Goal: Transaction & Acquisition: Purchase product/service

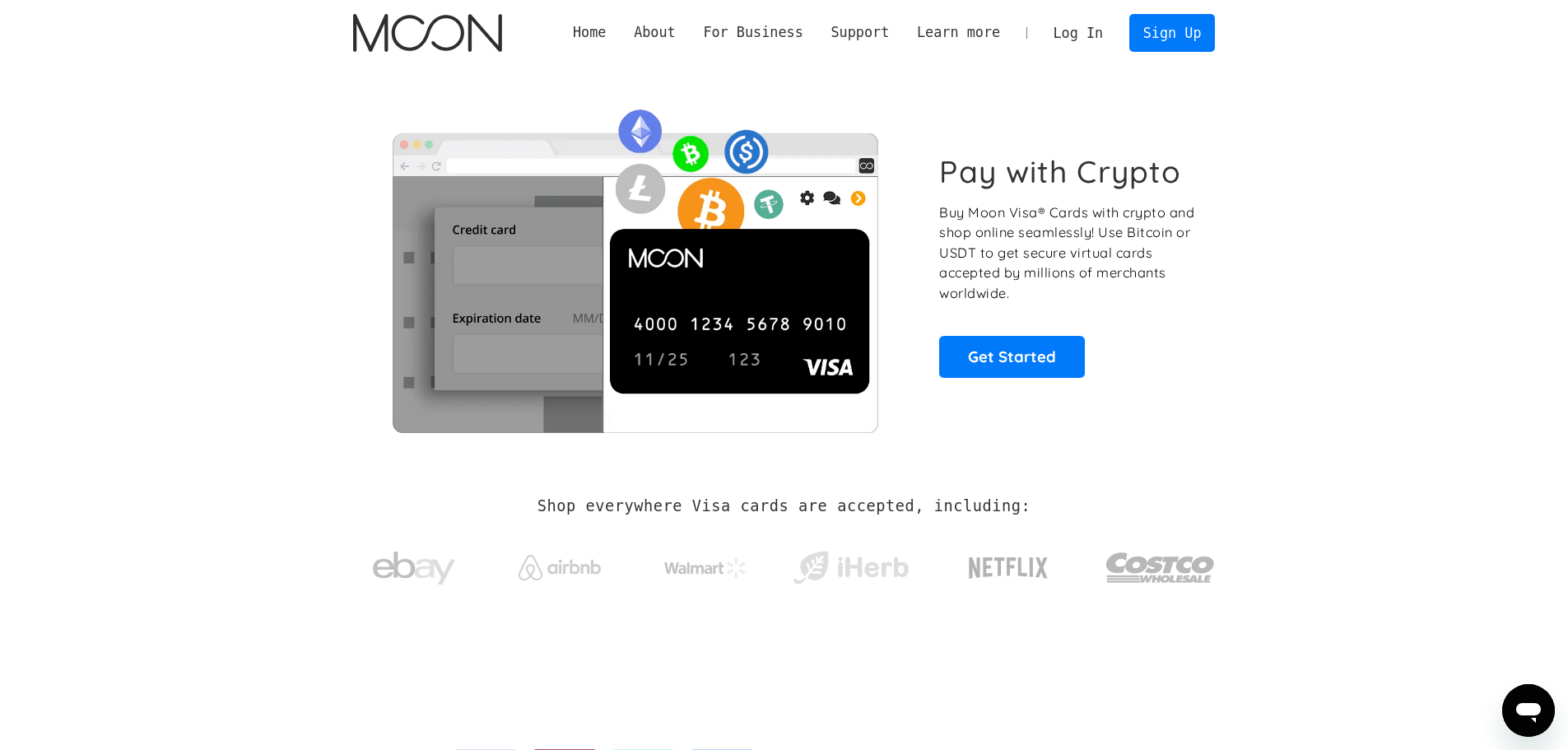
click at [969, 296] on p "Buy Moon Visa® Cards with crypto and shop online seamlessly! Use Bitcoin or USD…" at bounding box center [1068, 254] width 257 height 101
click at [993, 373] on link "Get Started" at bounding box center [1013, 357] width 146 height 41
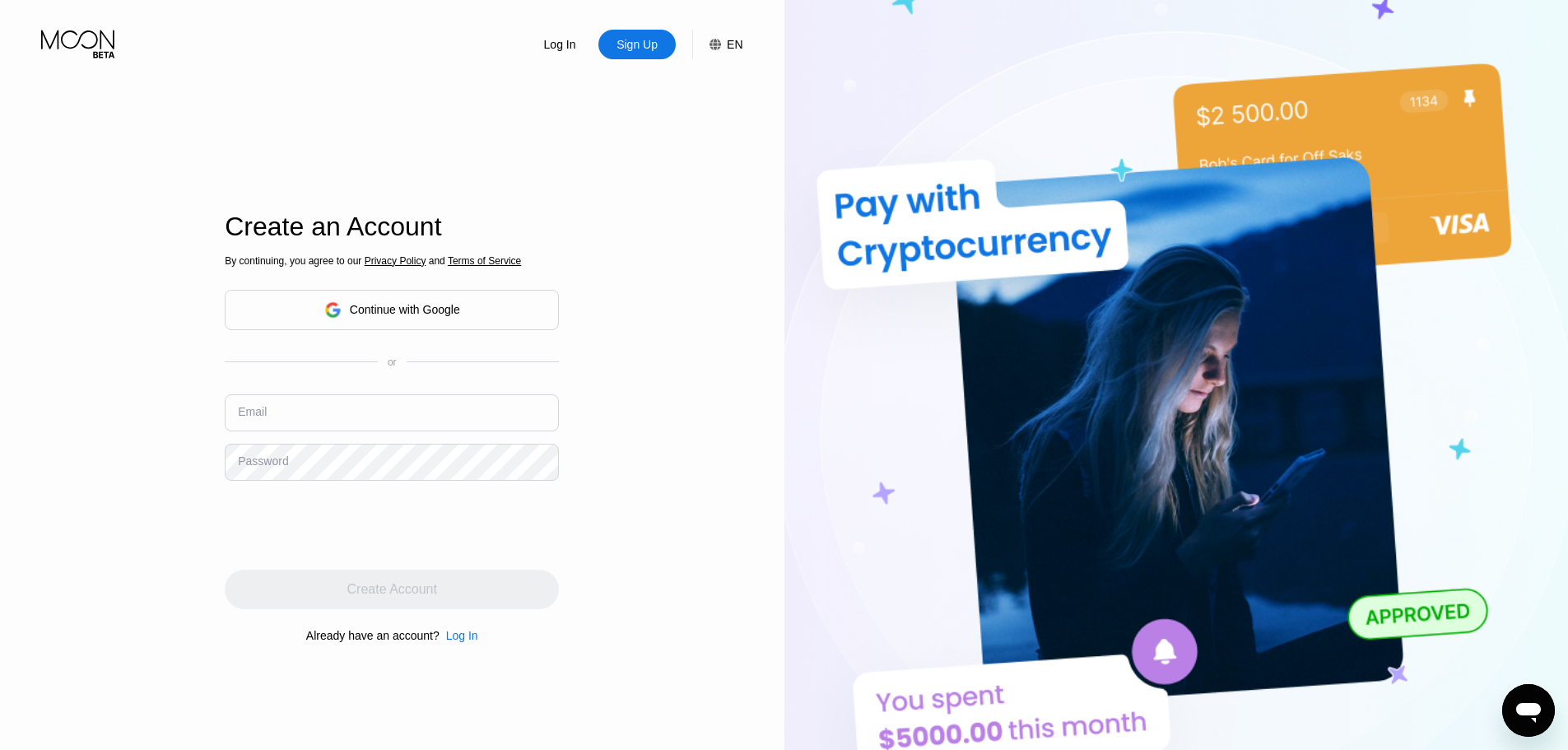
click at [472, 306] on div "Continue with Google" at bounding box center [391, 310] width 334 height 41
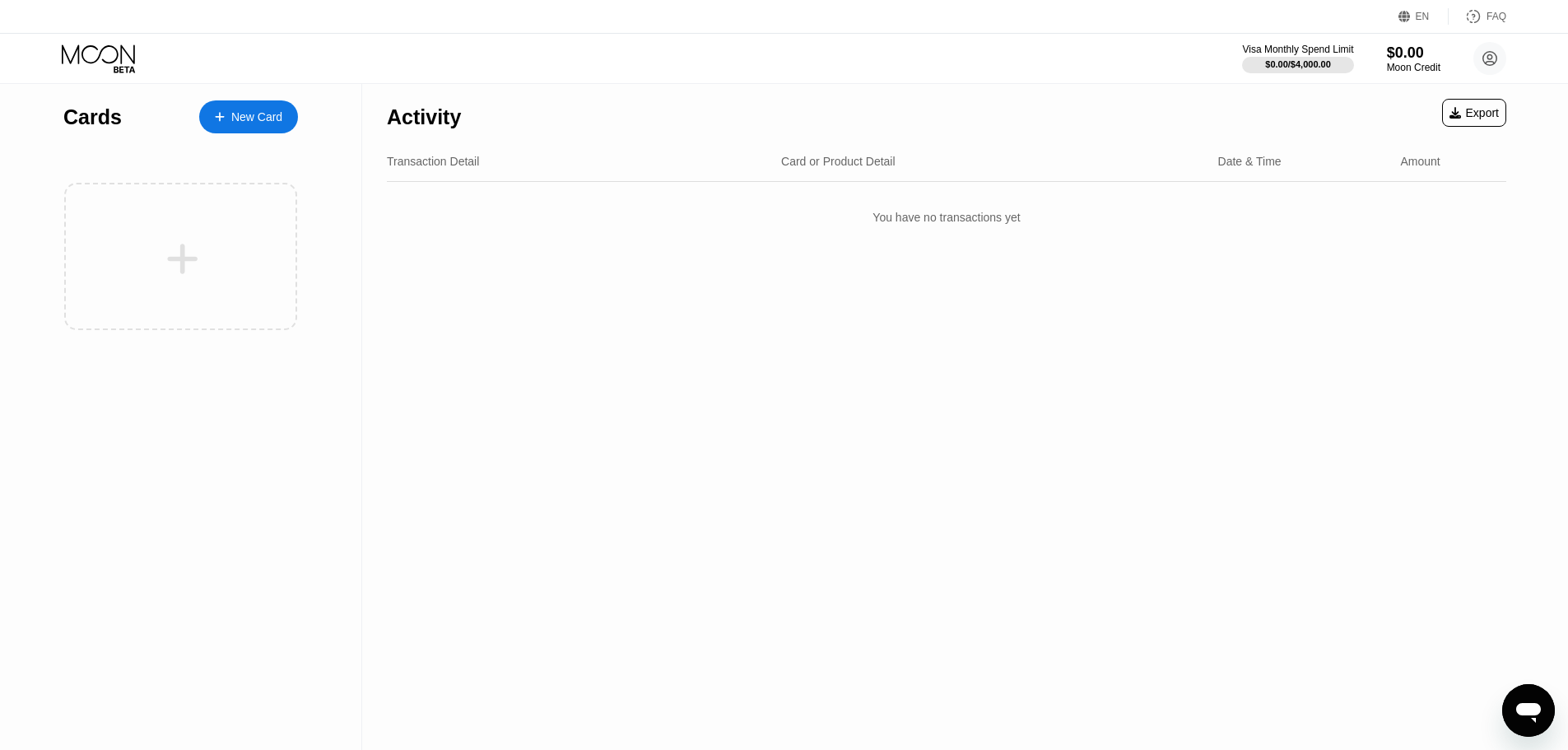
click at [287, 125] on div "New Card" at bounding box center [249, 117] width 99 height 33
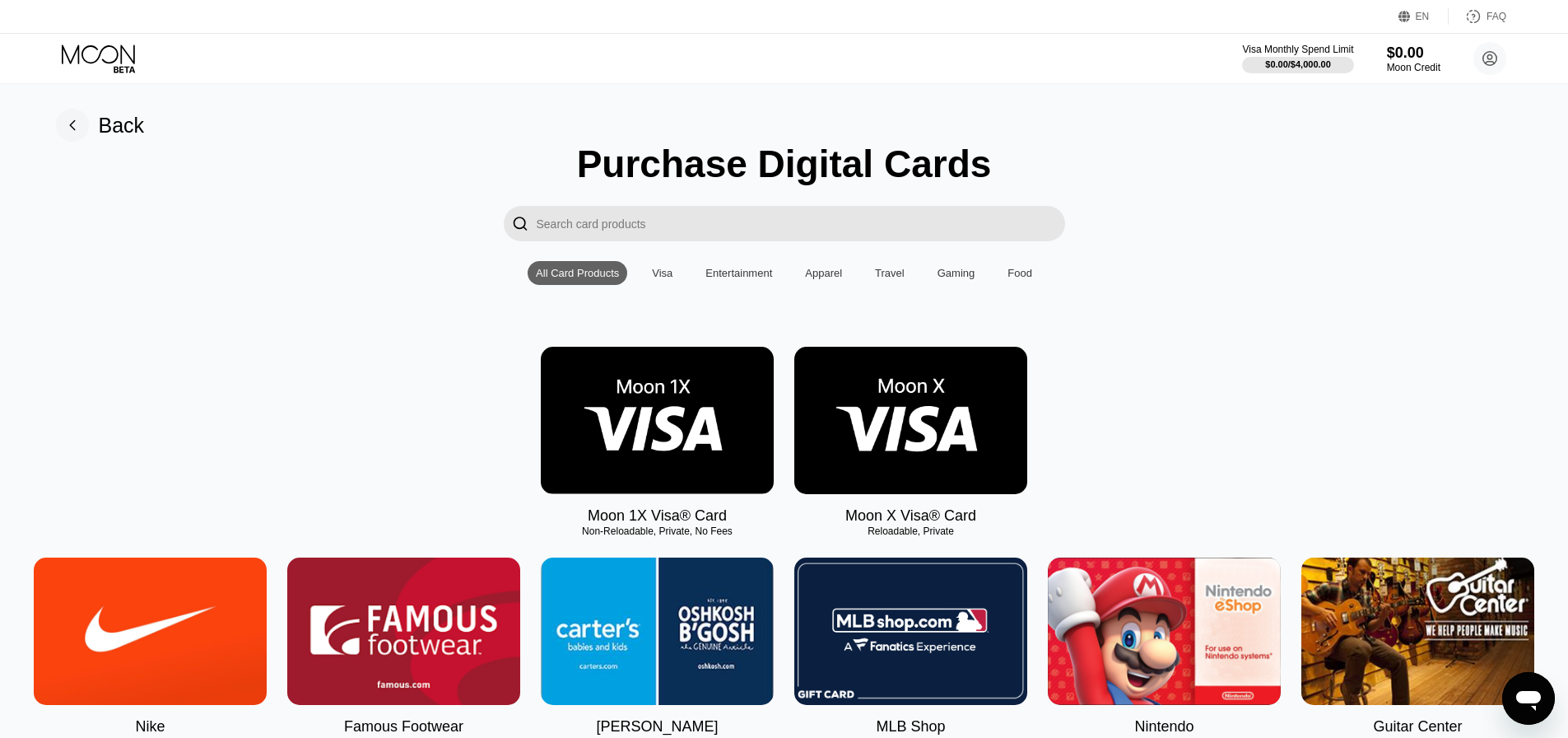
click at [657, 277] on div "Visa" at bounding box center [662, 273] width 20 height 13
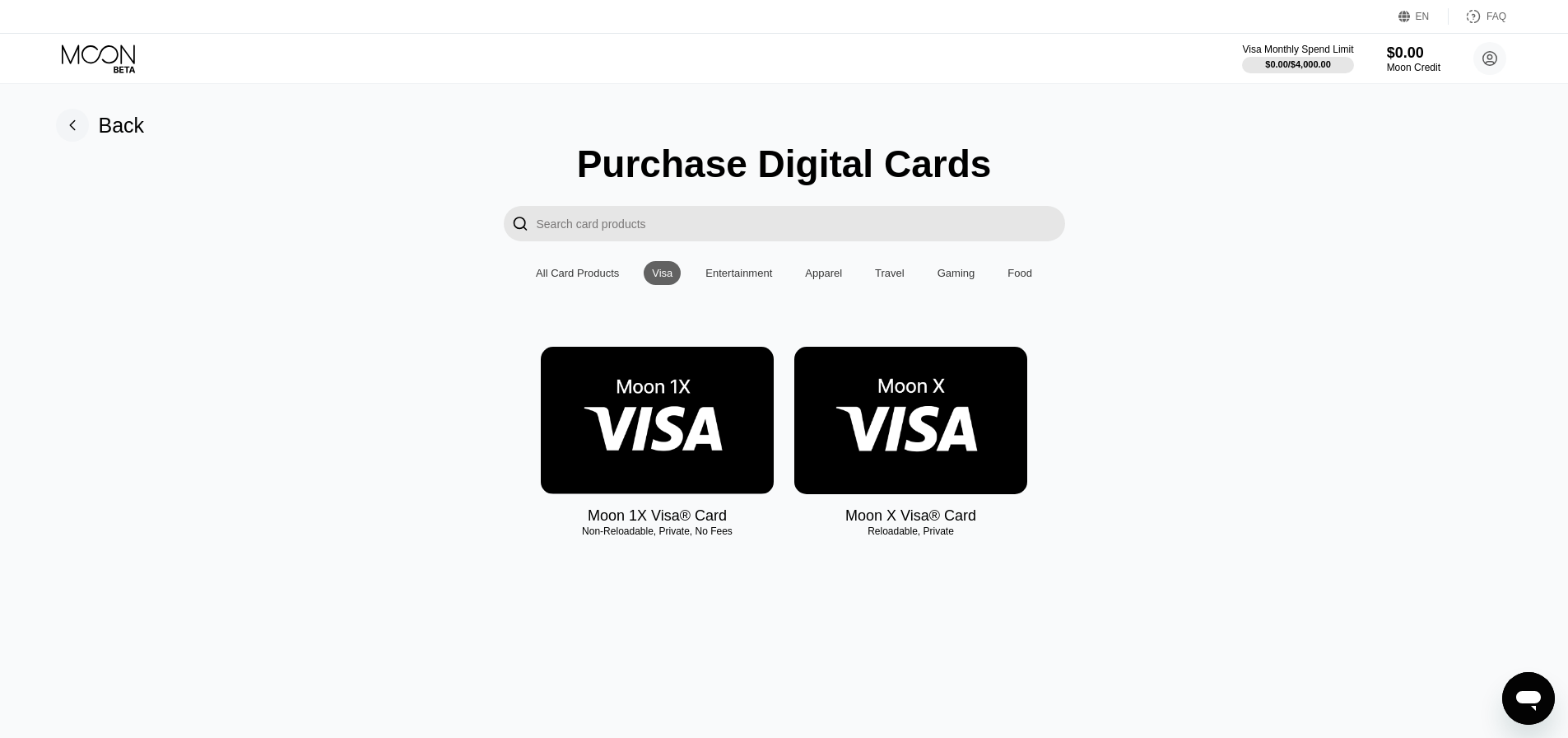
click at [707, 436] on img at bounding box center [657, 420] width 233 height 148
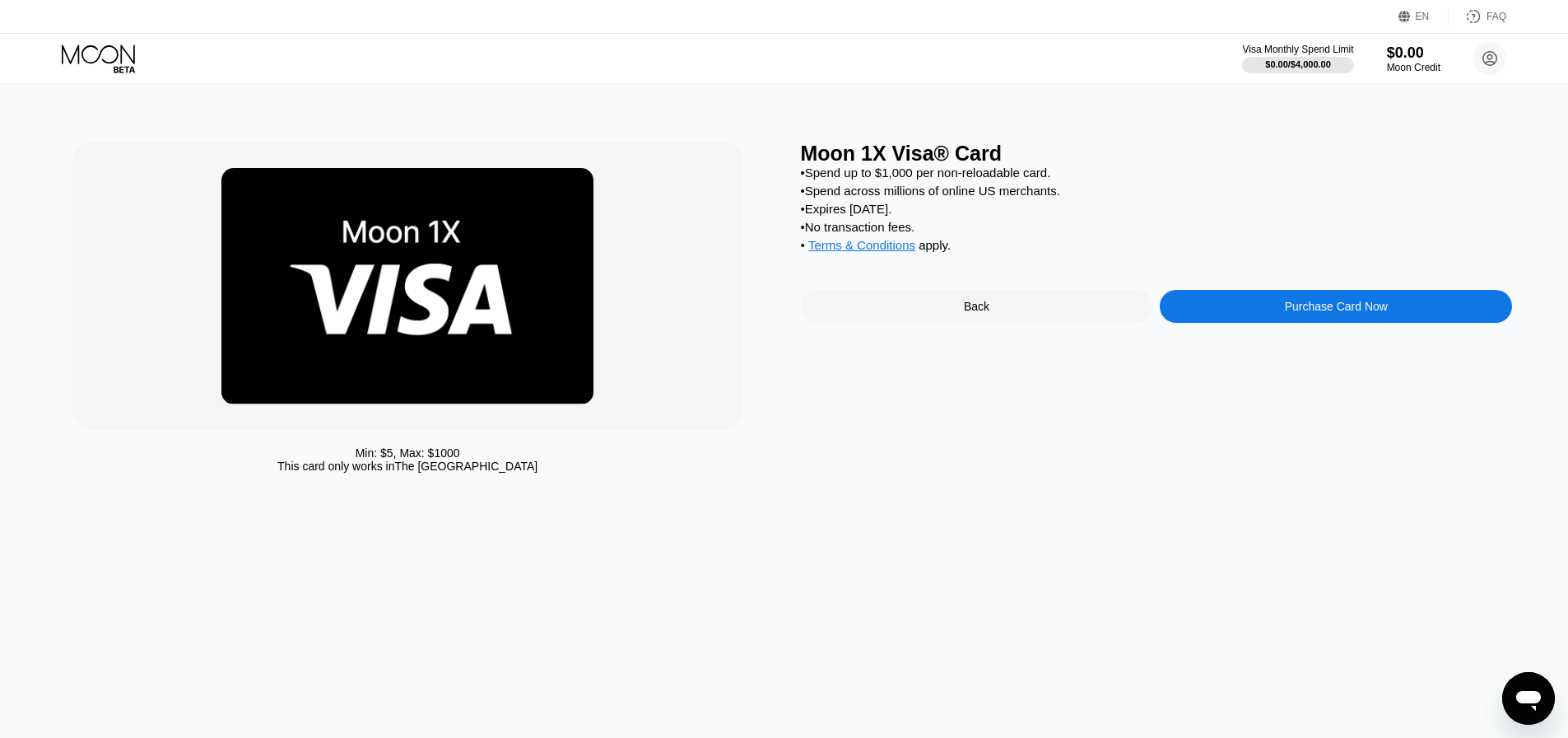
click at [1276, 317] on div "Purchase Card Now" at bounding box center [1336, 306] width 352 height 33
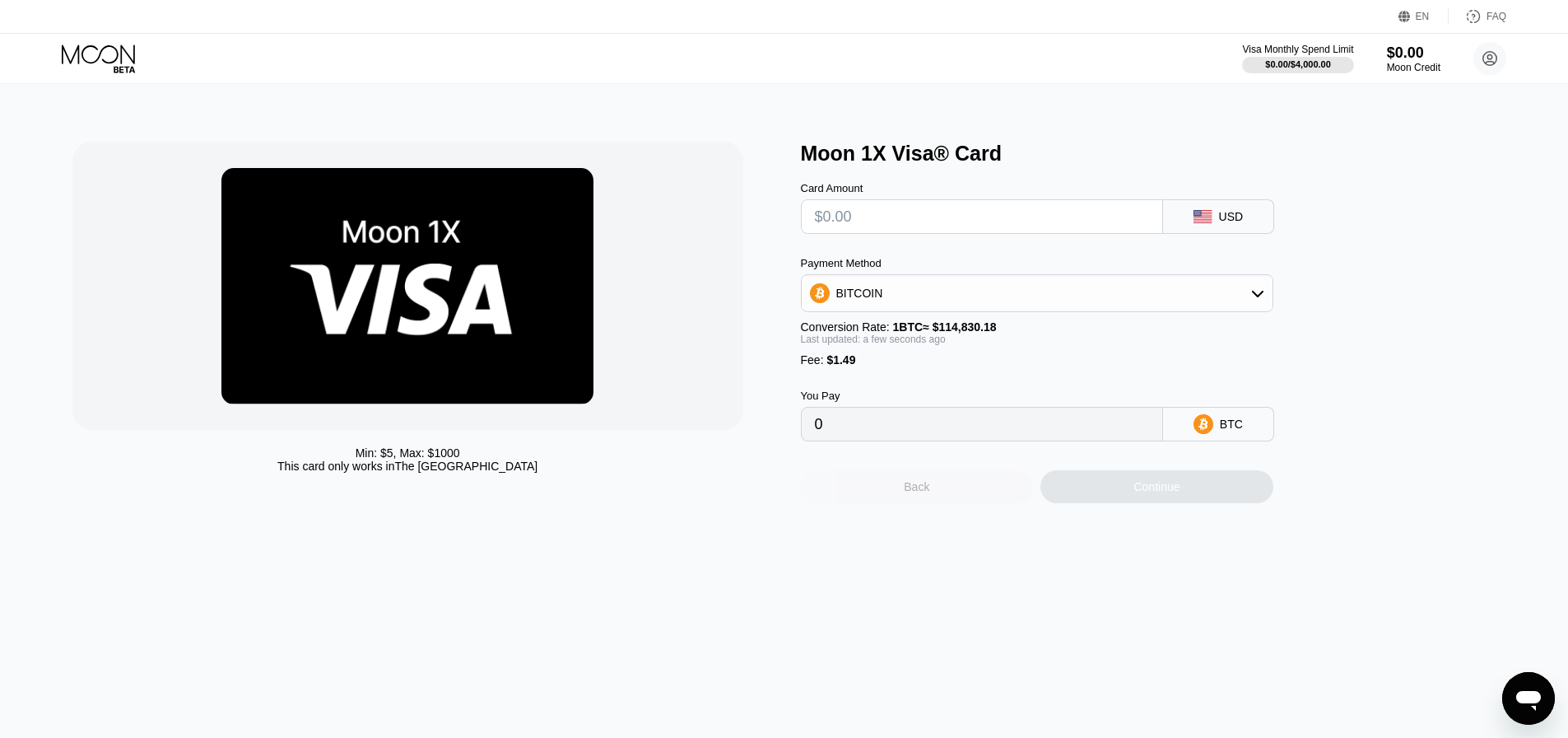
click at [864, 490] on div "Back" at bounding box center [917, 486] width 233 height 33
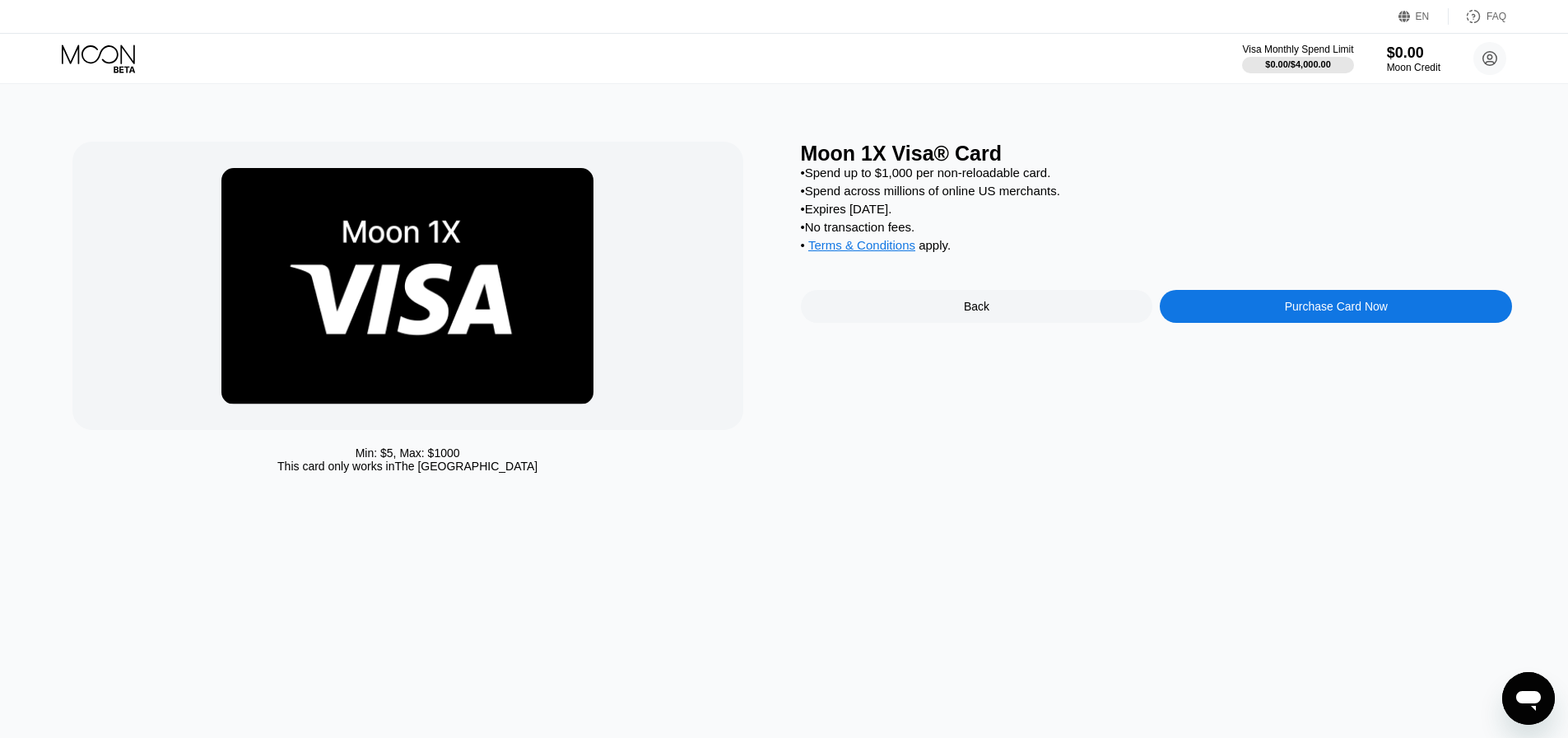
click at [986, 310] on div "Back" at bounding box center [977, 306] width 352 height 33
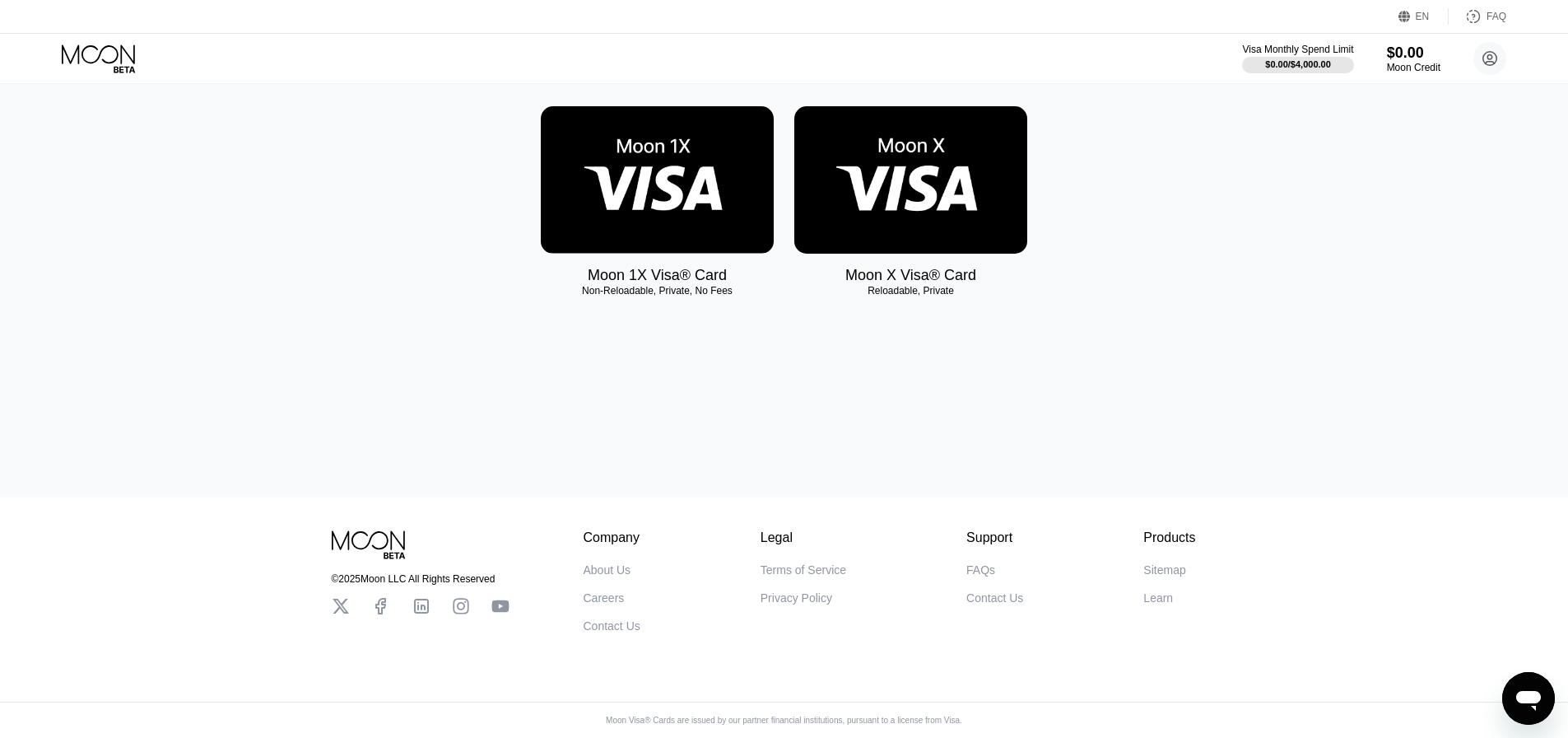
scroll to position [6, 0]
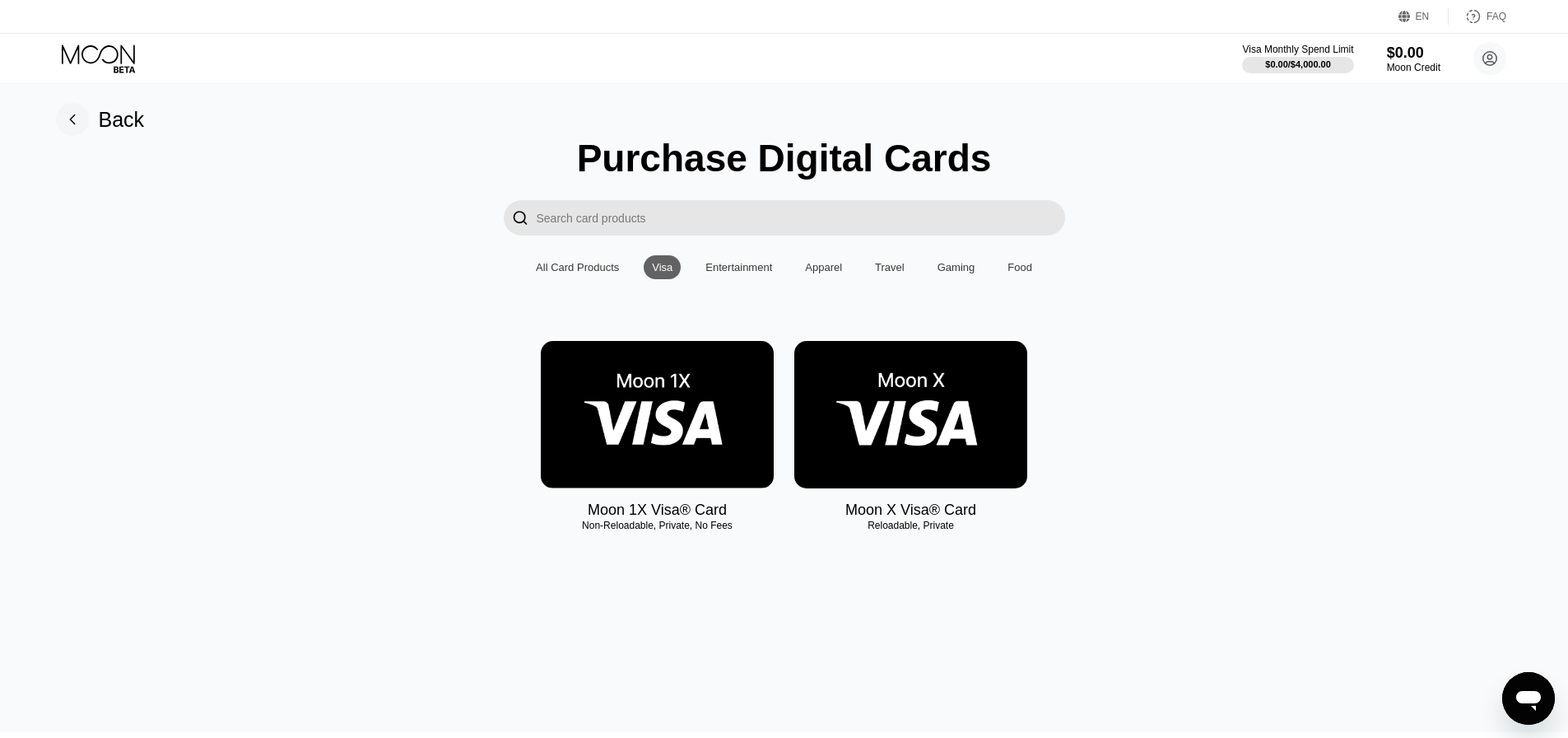
scroll to position [6, 0]
click at [678, 412] on img at bounding box center [657, 415] width 233 height 148
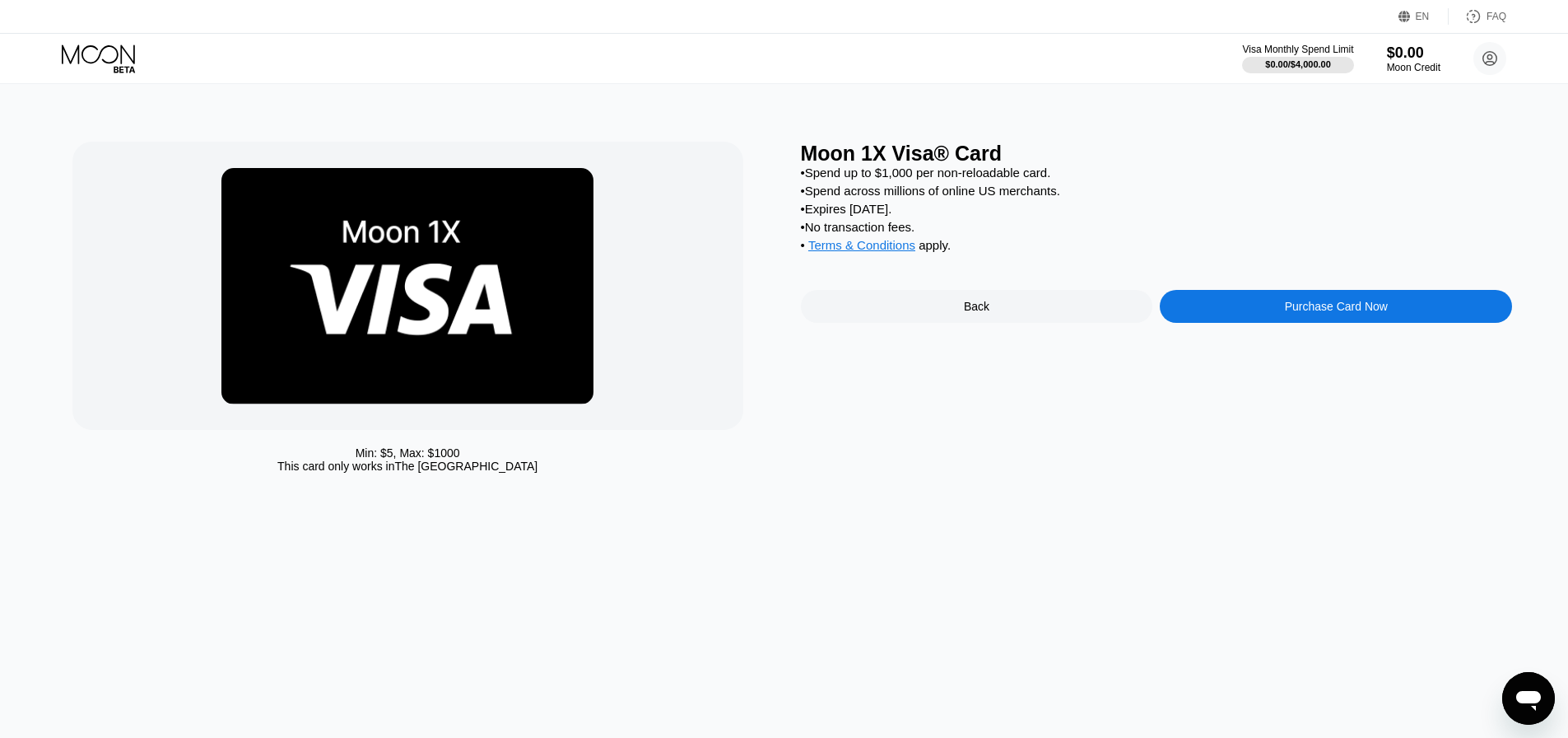
click at [244, 196] on img at bounding box center [407, 285] width 372 height 236
click at [258, 147] on div at bounding box center [408, 285] width 671 height 288
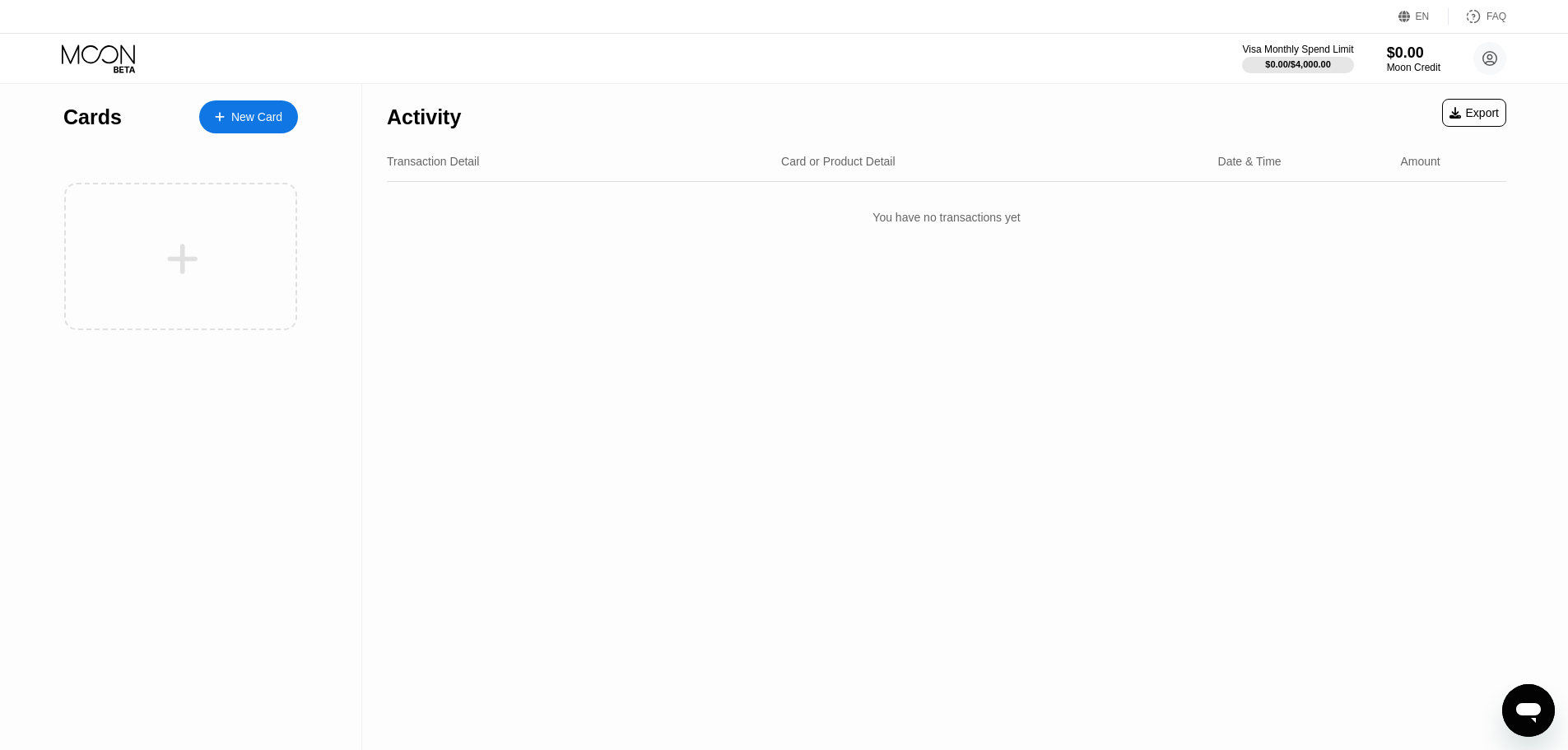
click at [275, 127] on div "New Card" at bounding box center [249, 117] width 99 height 33
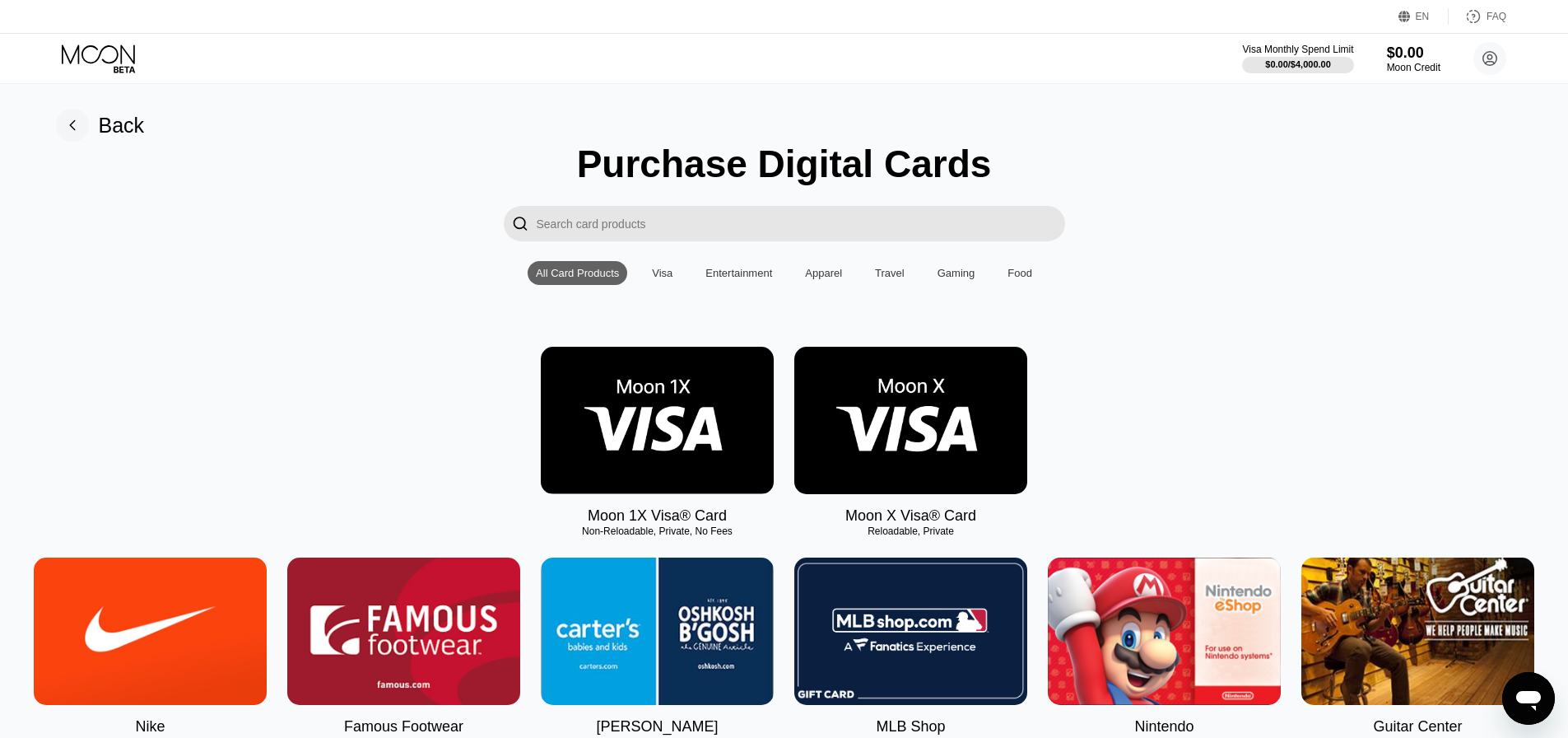
click at [902, 400] on img at bounding box center [911, 420] width 233 height 148
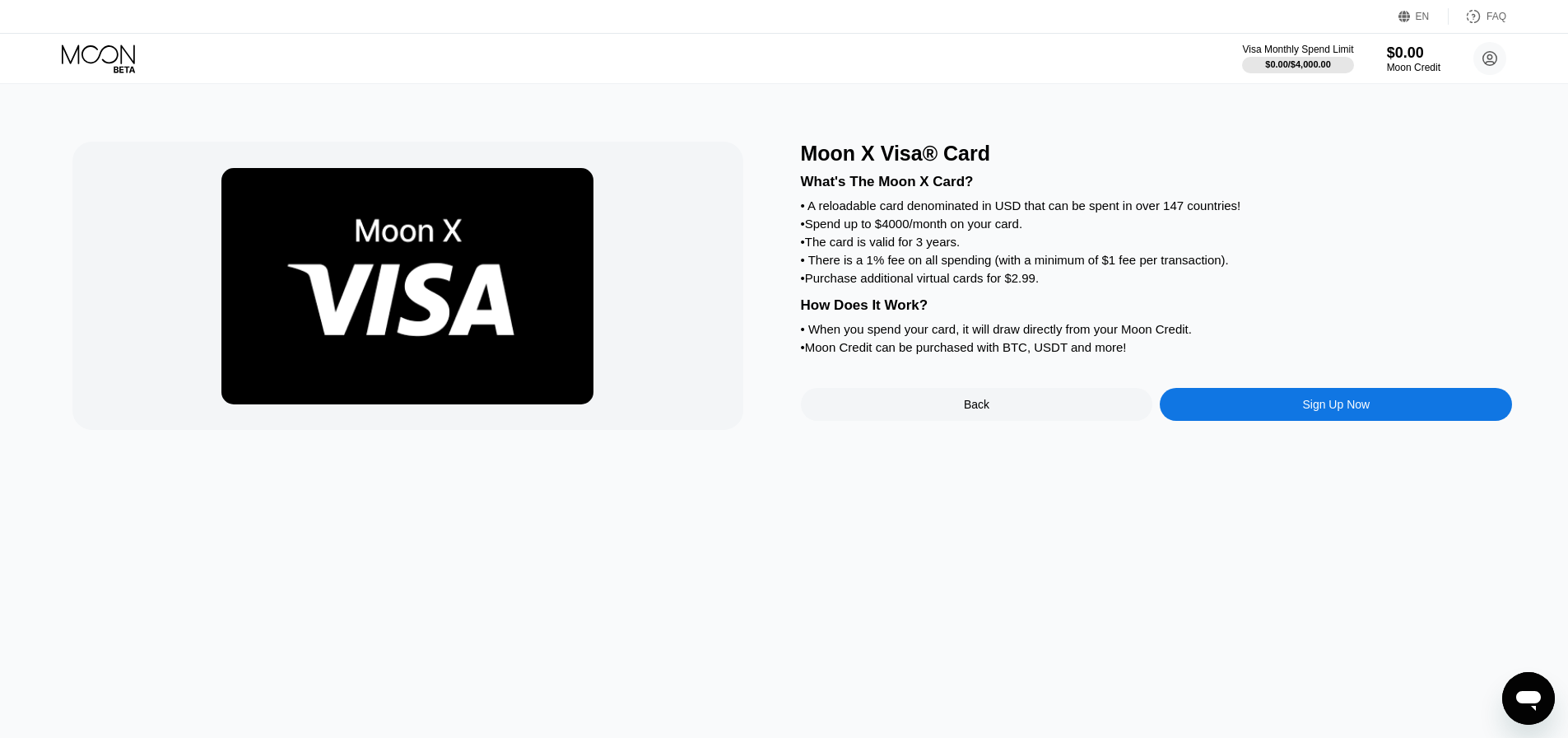
click at [1265, 420] on div "Sign Up Now" at bounding box center [1336, 404] width 352 height 33
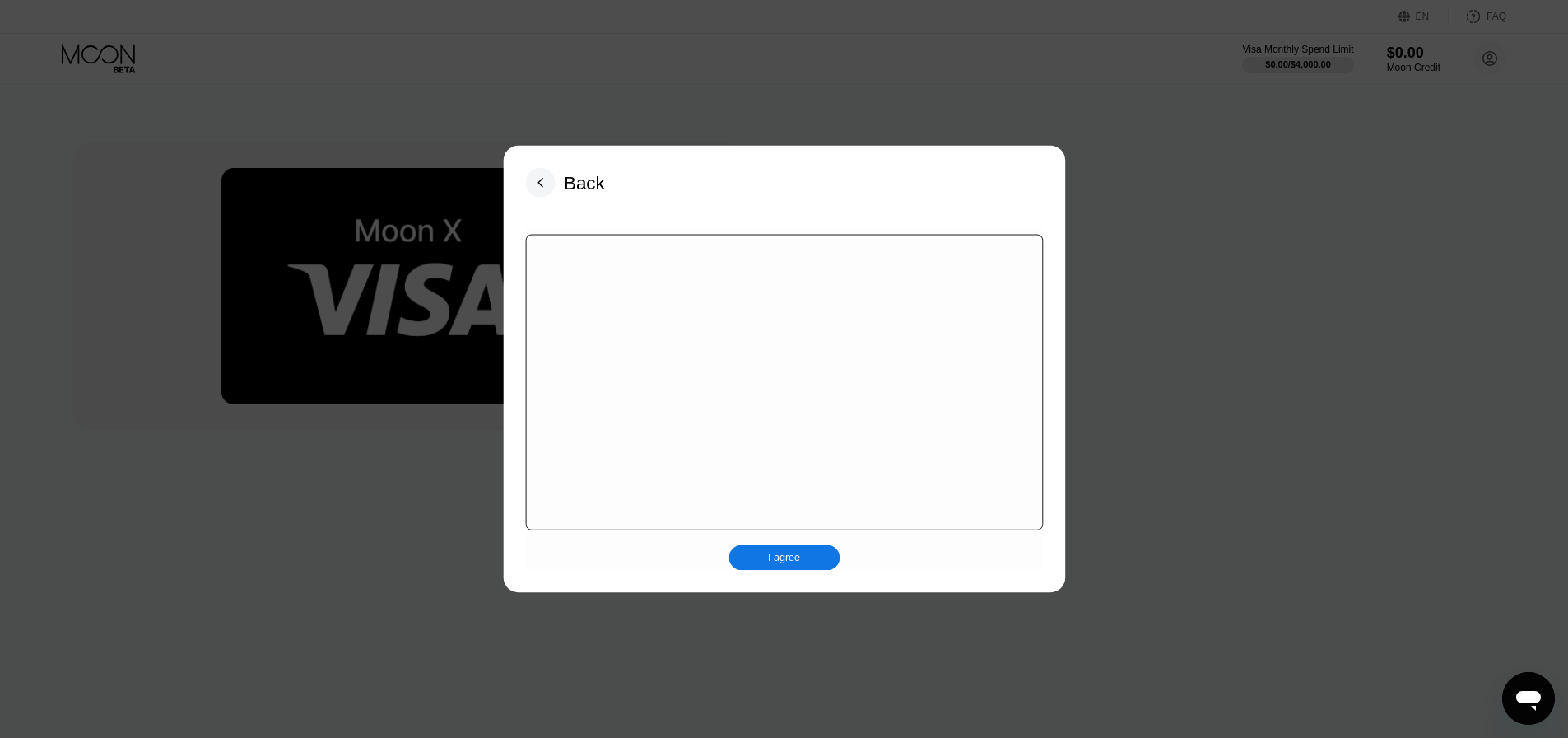
click at [775, 379] on div at bounding box center [784, 383] width 517 height 295
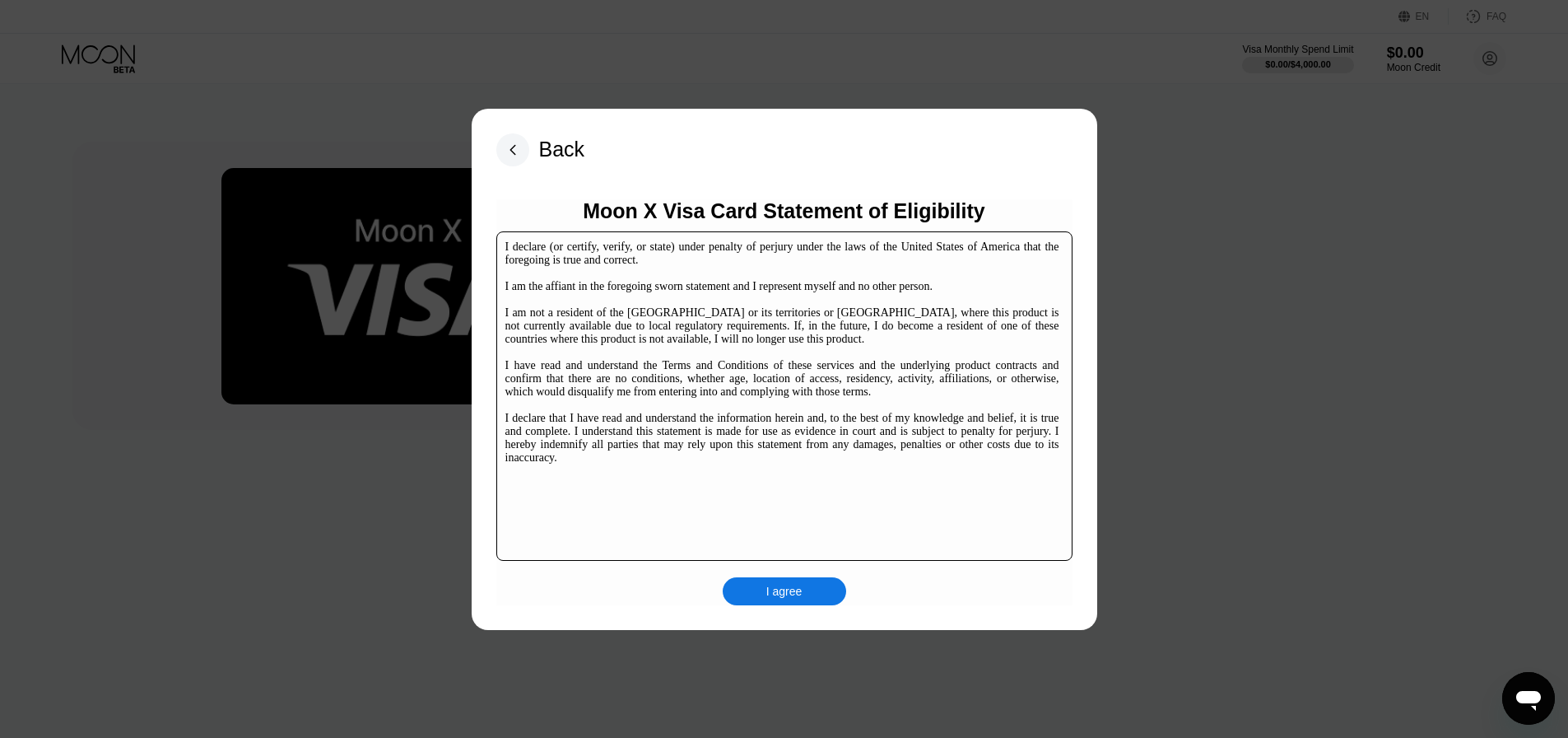
click at [778, 580] on div "I agree" at bounding box center [784, 590] width 123 height 28
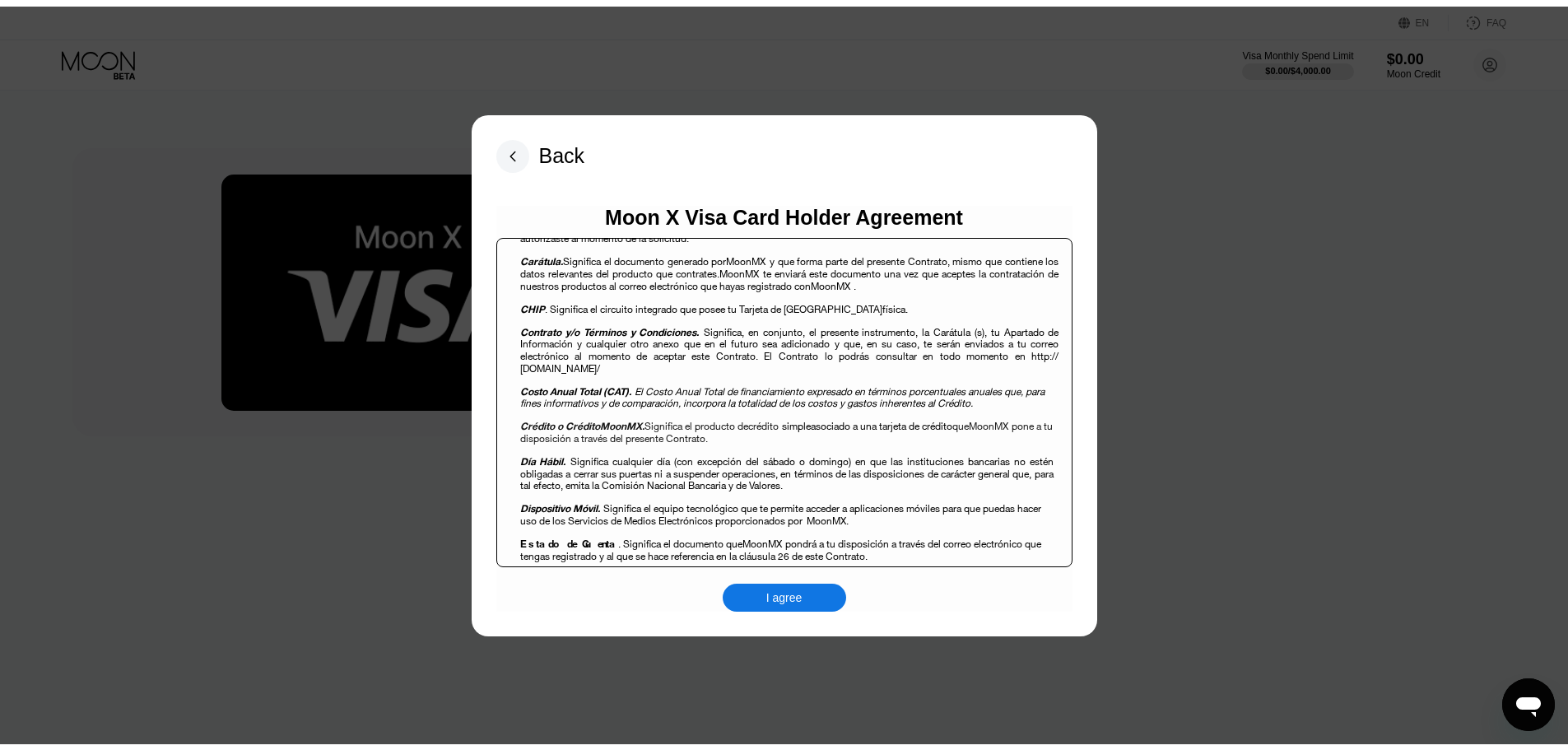
scroll to position [906, 0]
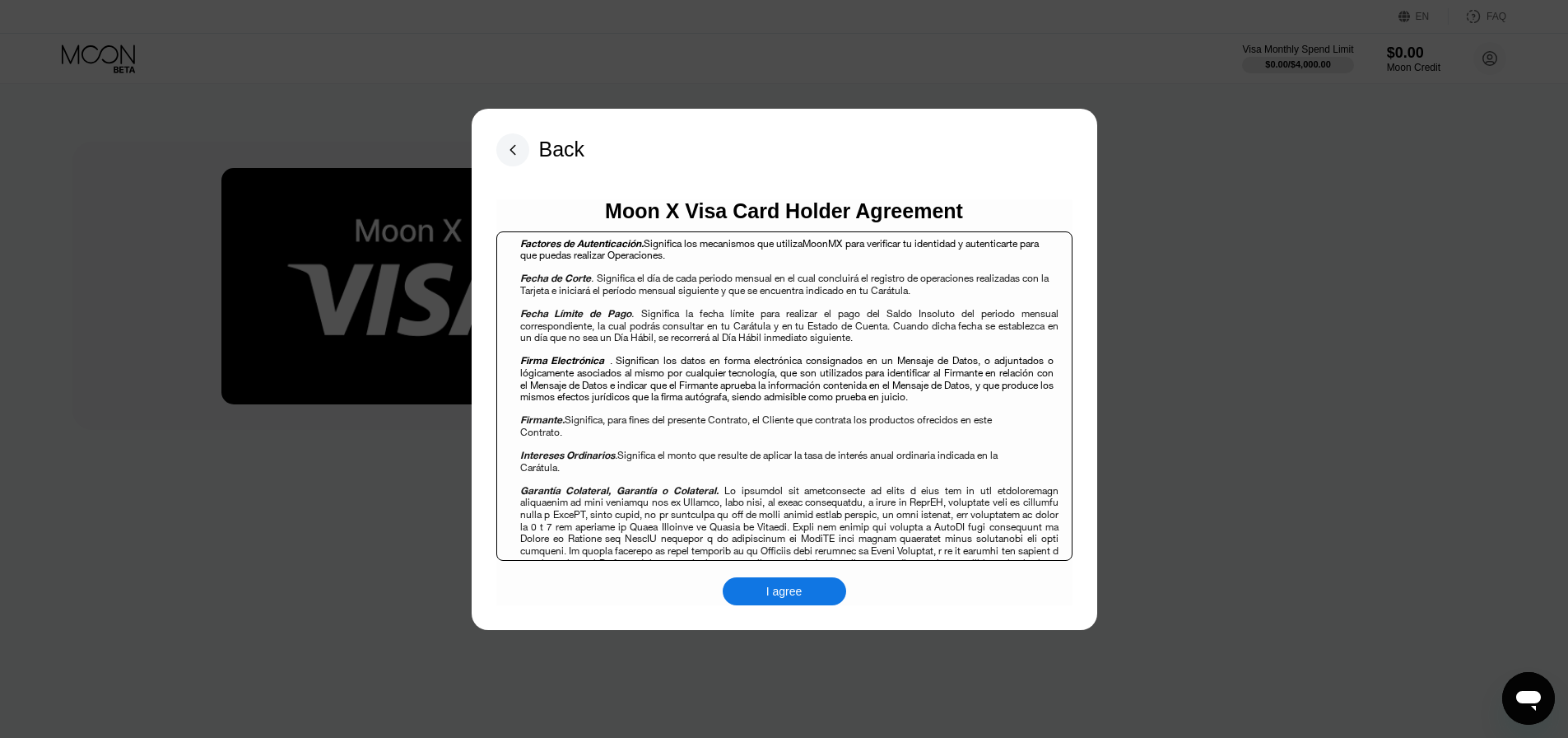
click at [808, 573] on div "Moon X Visa Card Holder Agreement Contrato Múltiple de Productos de Crédito y S…" at bounding box center [784, 402] width 577 height 406
click at [808, 579] on div "I agree" at bounding box center [784, 590] width 123 height 28
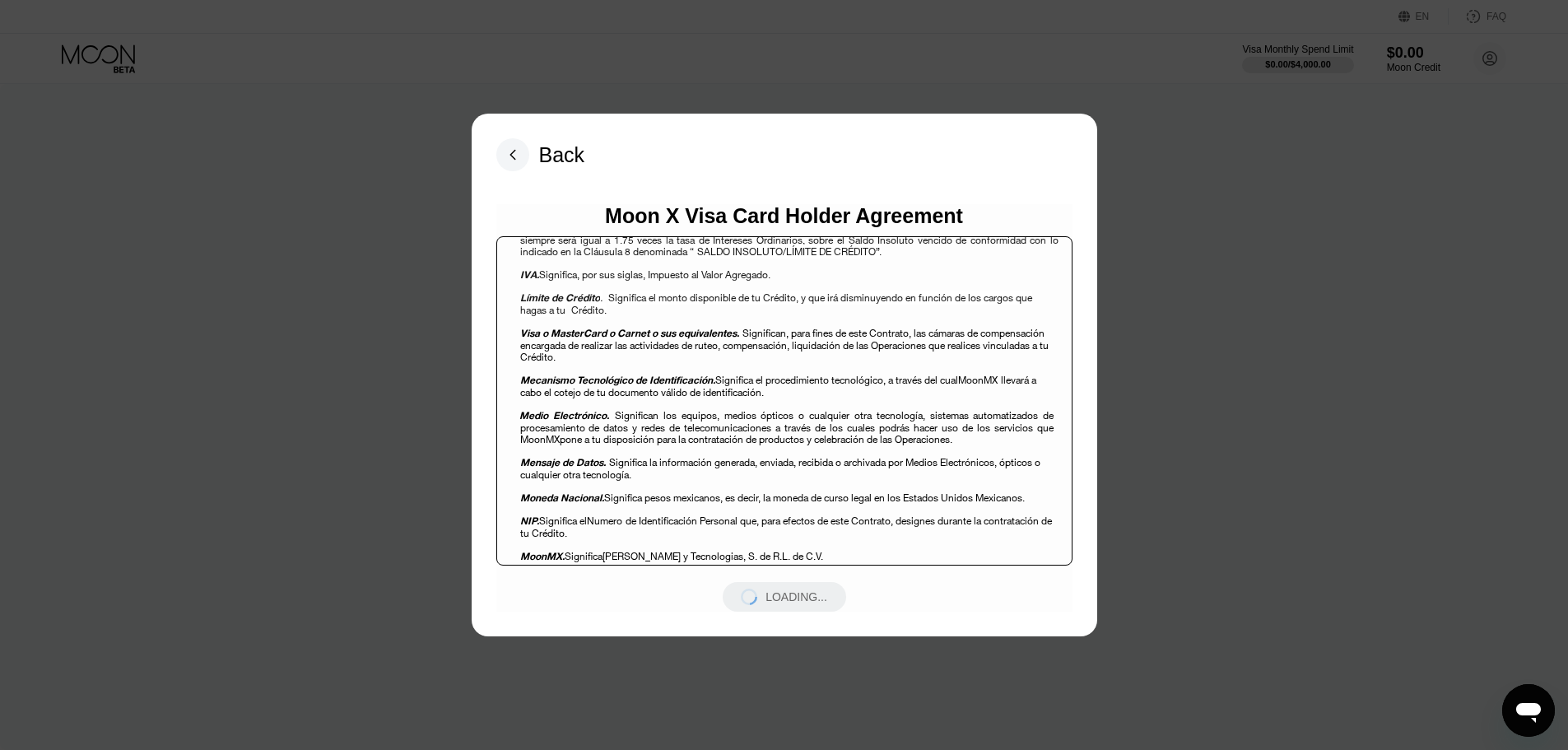
scroll to position [1565, 0]
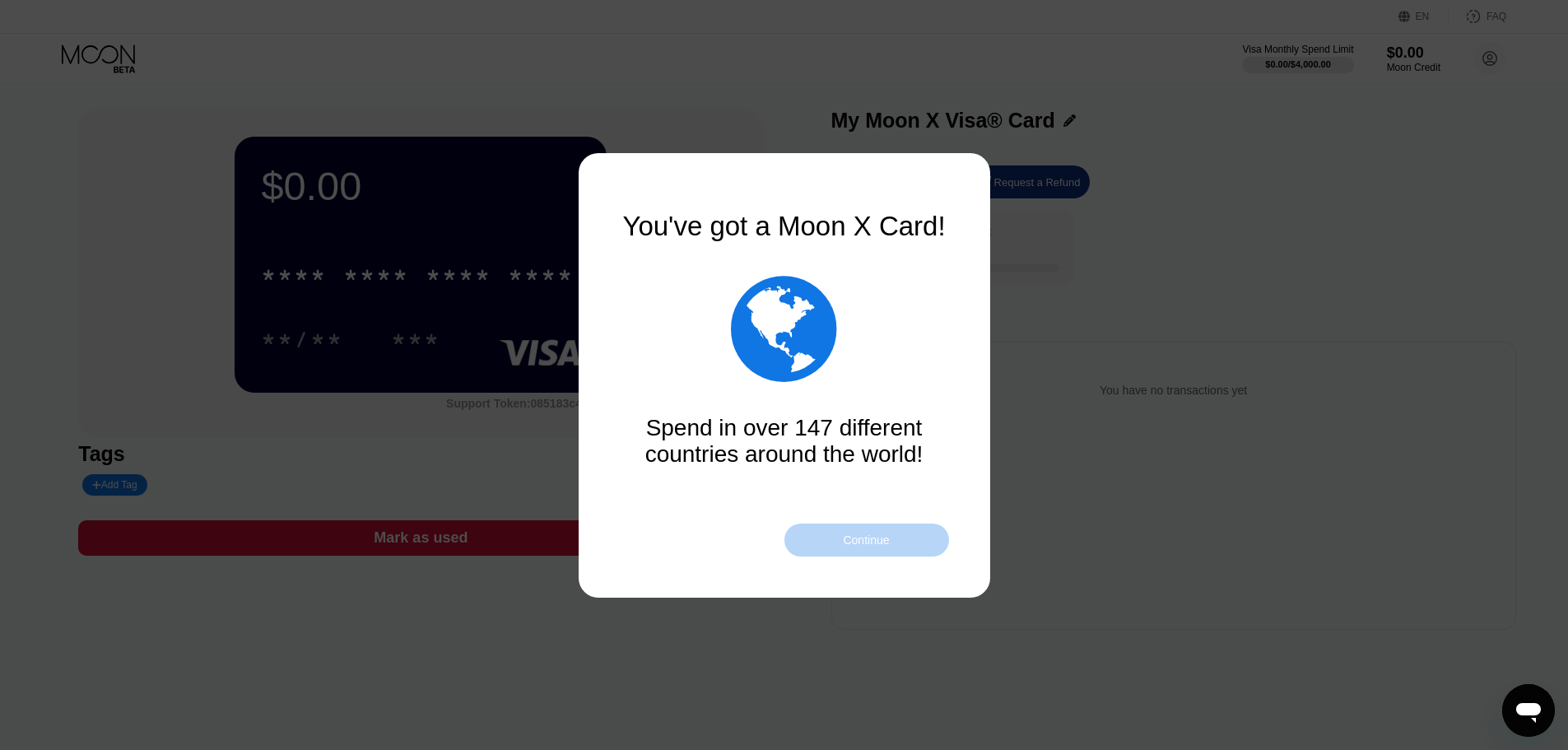
click at [854, 548] on div "Continue" at bounding box center [867, 540] width 165 height 33
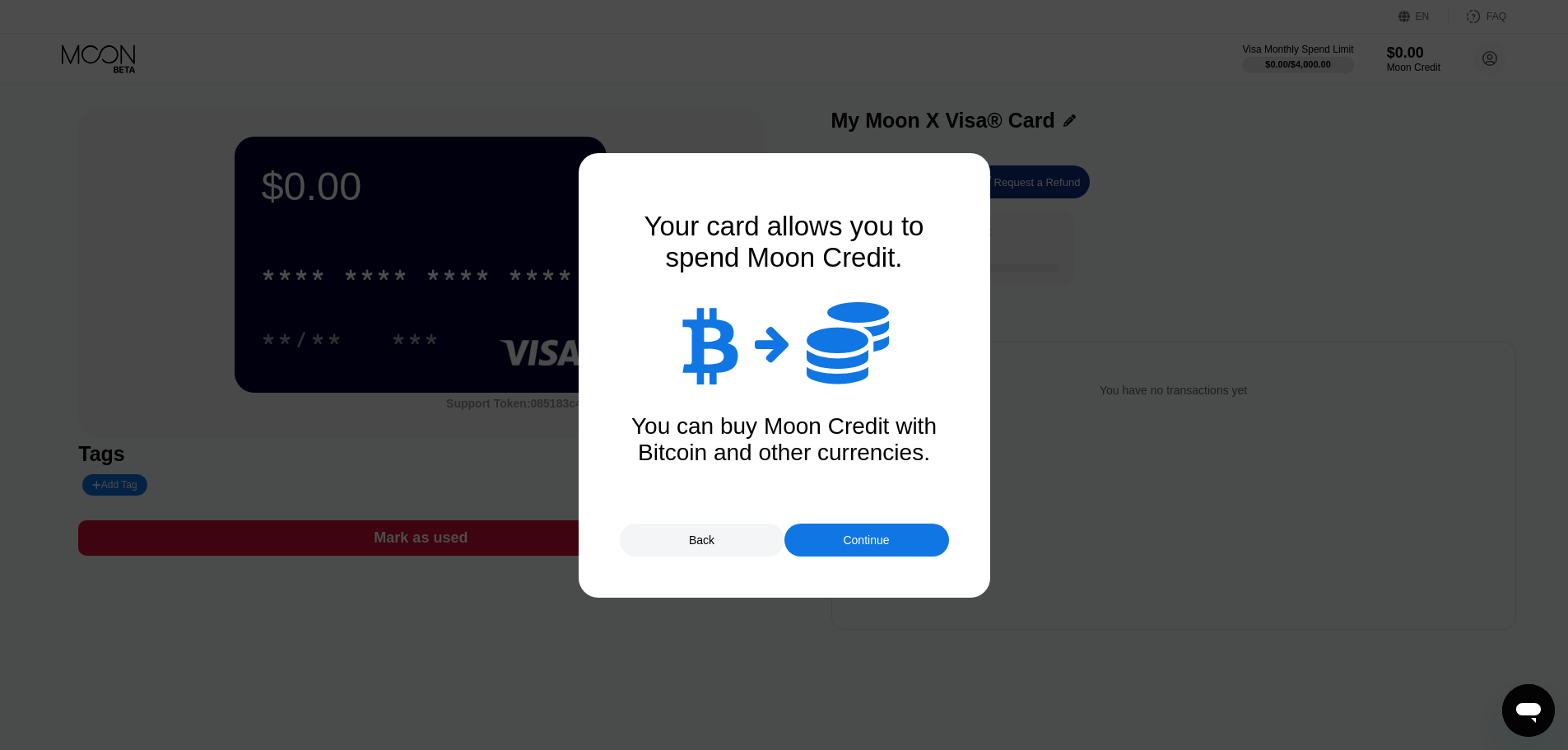
click at [854, 548] on div "Continue" at bounding box center [867, 540] width 165 height 33
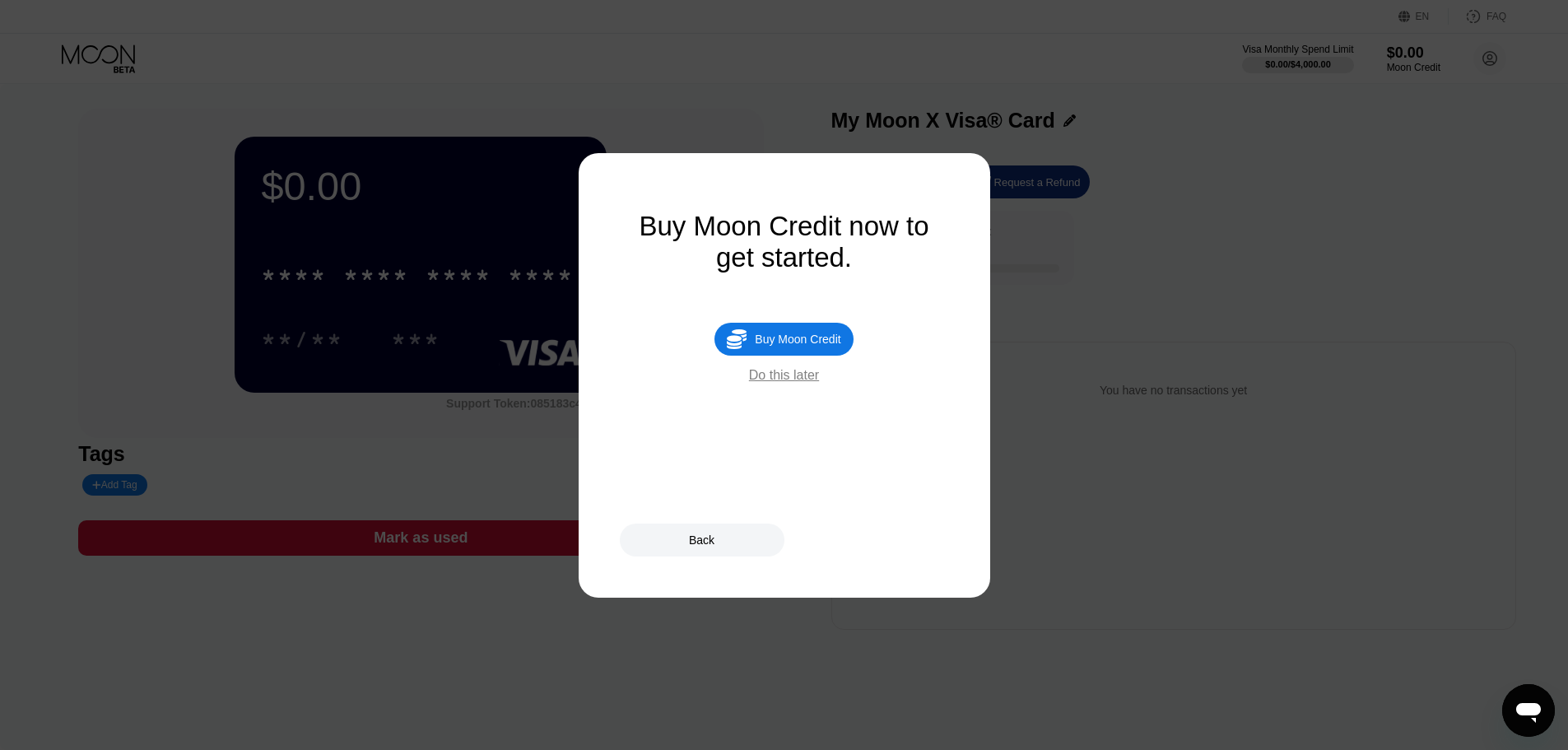
click at [791, 383] on div "Do this later" at bounding box center [784, 375] width 70 height 15
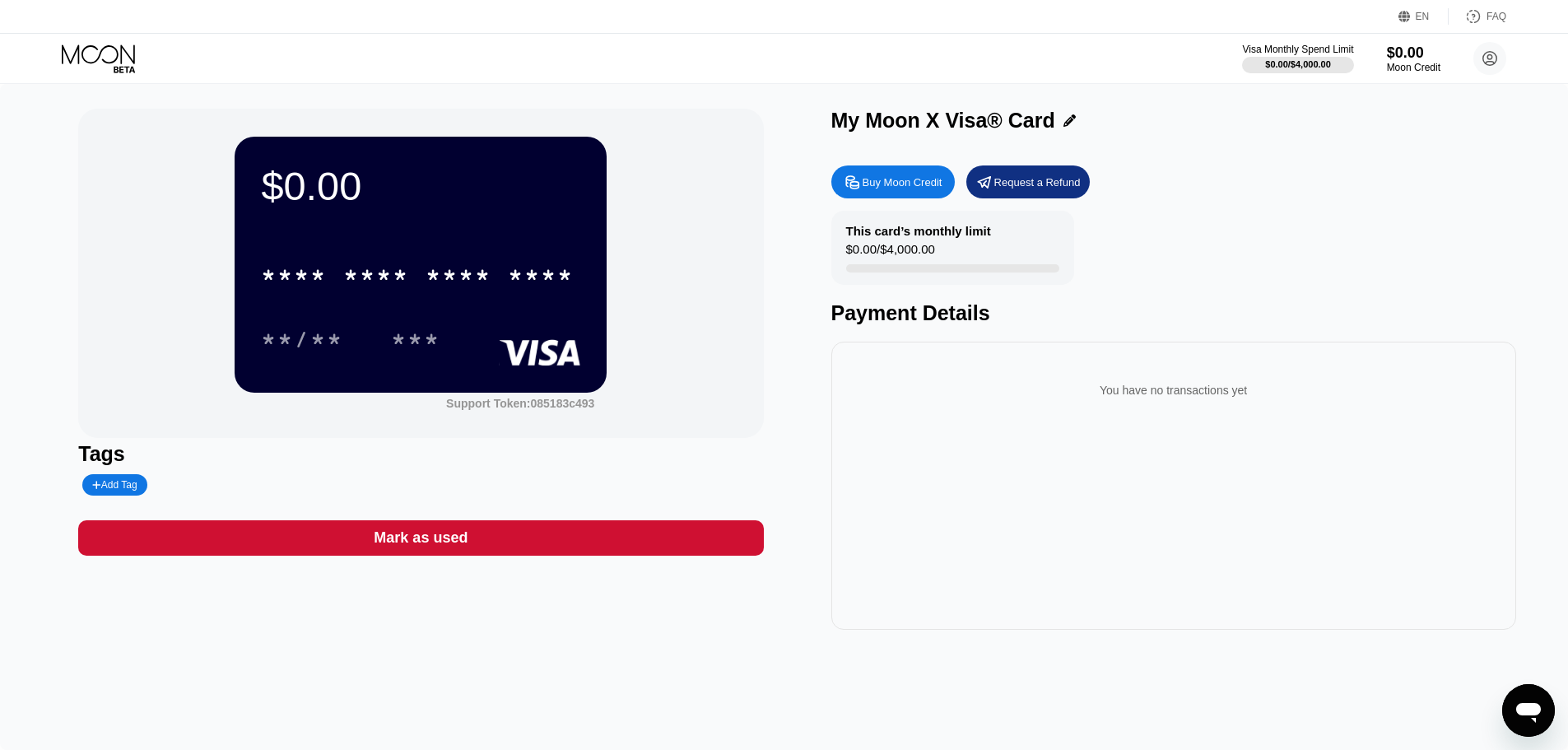
click at [529, 303] on div "* * * * * * * * * * * * **** **/** ***" at bounding box center [420, 290] width 319 height 97
click at [1176, 399] on div "You have no transactions yet" at bounding box center [1174, 390] width 658 height 46
click at [312, 199] on div "$0.00" at bounding box center [420, 186] width 319 height 46
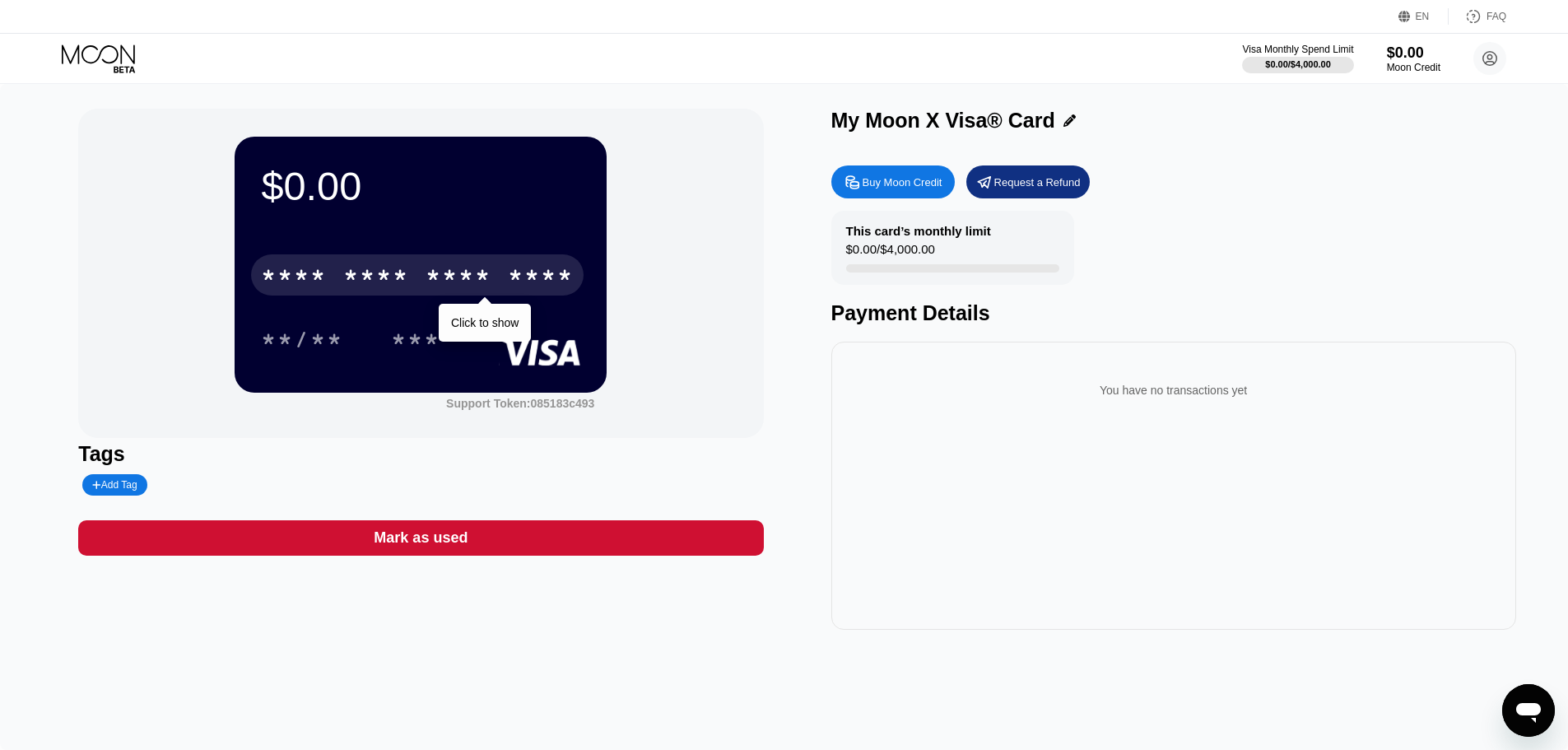
click at [317, 279] on div "* * * *" at bounding box center [294, 277] width 66 height 26
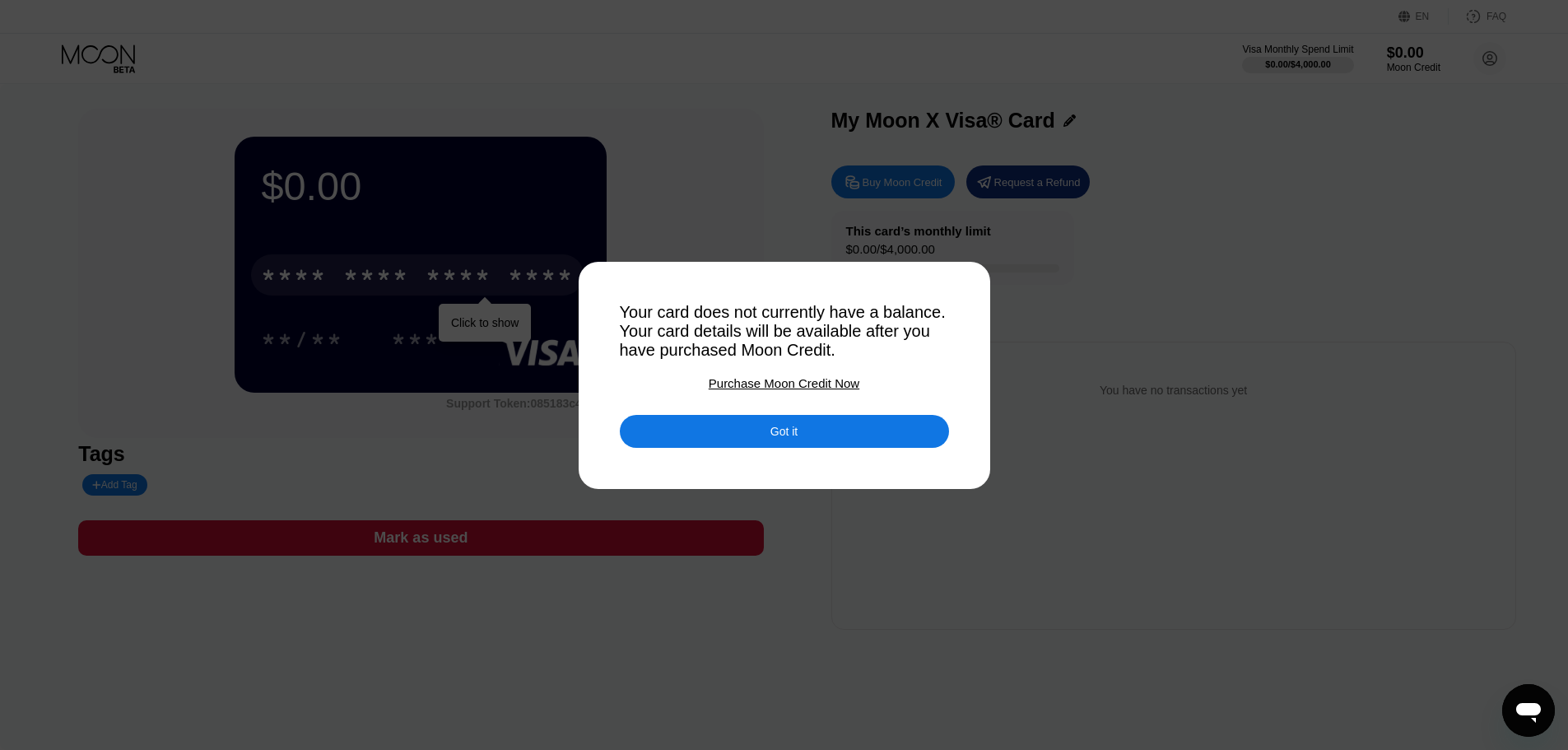
click at [681, 440] on div "Got it" at bounding box center [784, 431] width 329 height 33
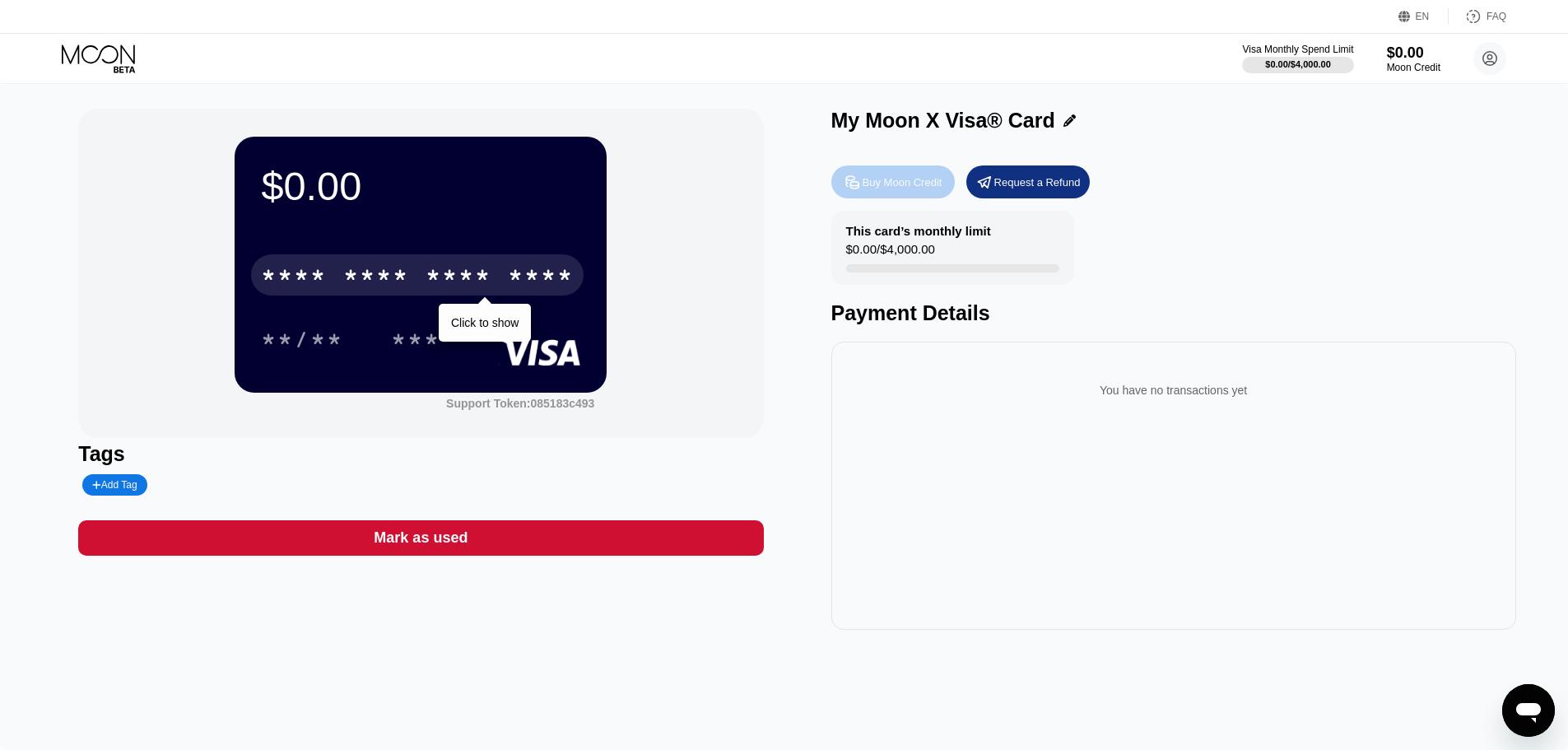
click at [870, 185] on div "Buy Moon Credit" at bounding box center [903, 183] width 80 height 14
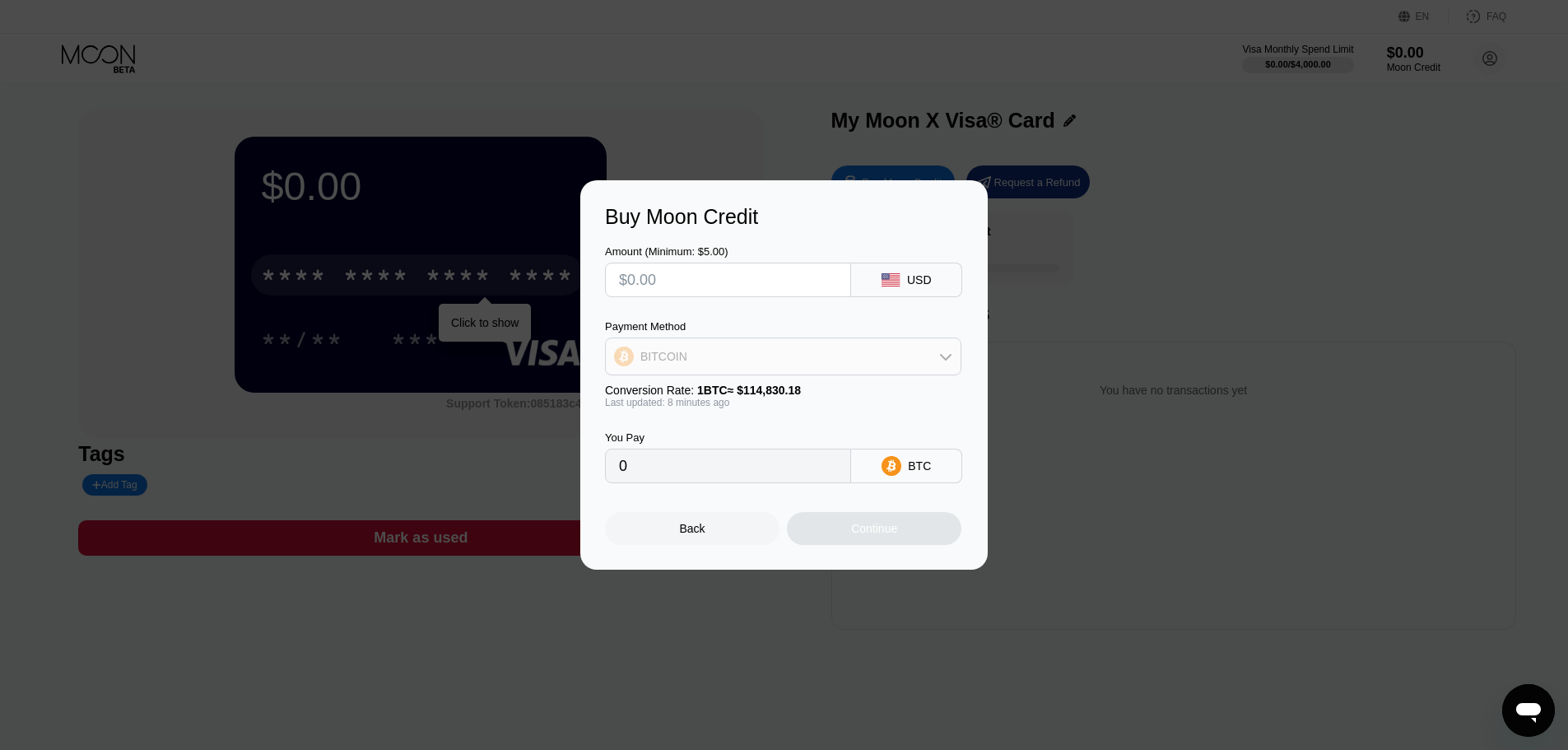
click at [701, 362] on div "BITCOIN" at bounding box center [783, 357] width 354 height 33
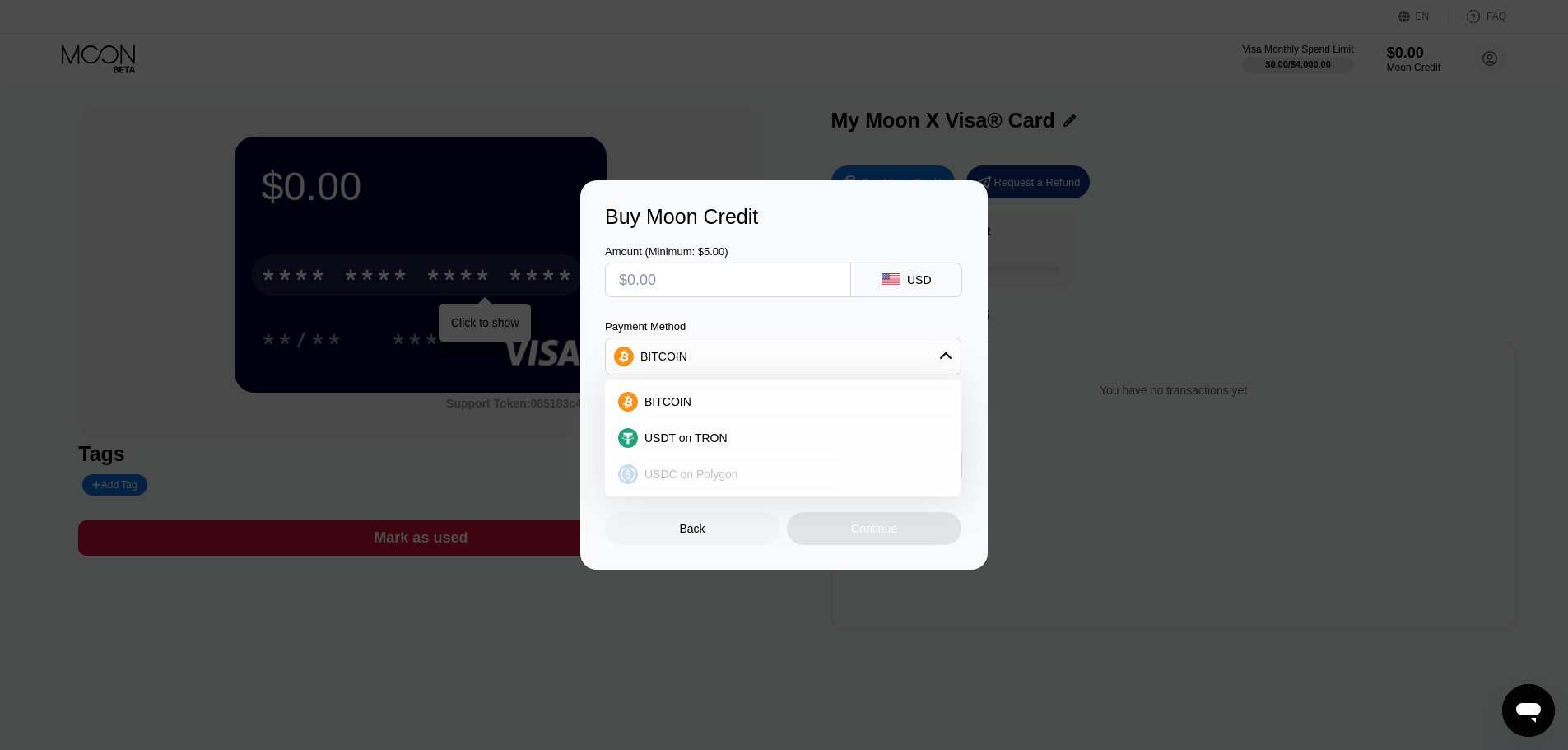
click at [716, 479] on span "USDC on Polygon" at bounding box center [691, 475] width 94 height 14
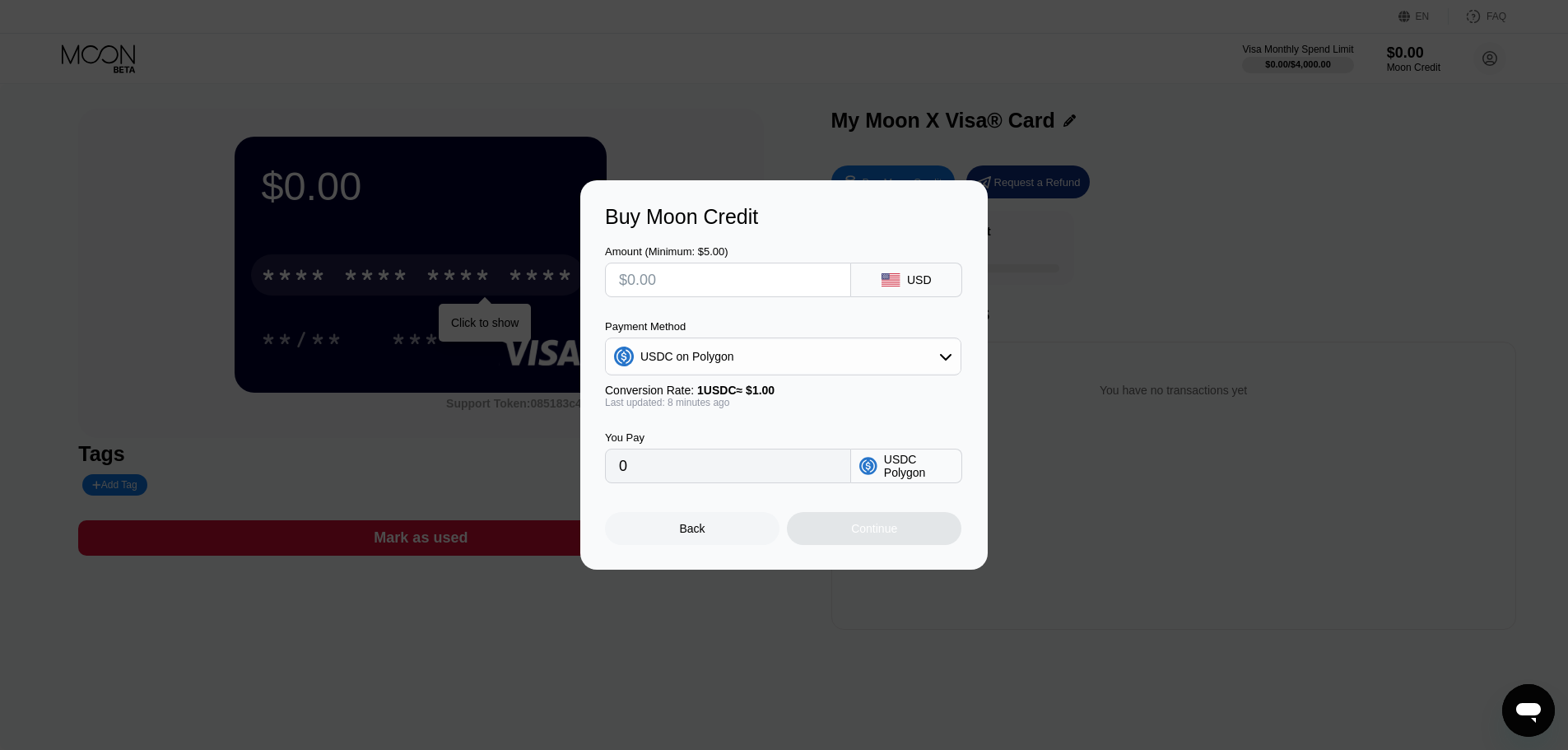
click at [740, 286] on input "text" at bounding box center [728, 280] width 218 height 33
click at [685, 480] on input "0" at bounding box center [728, 466] width 218 height 33
click at [654, 469] on input "0" at bounding box center [728, 466] width 218 height 33
drag, startPoint x: 611, startPoint y: 220, endPoint x: 750, endPoint y: 220, distance: 139.0
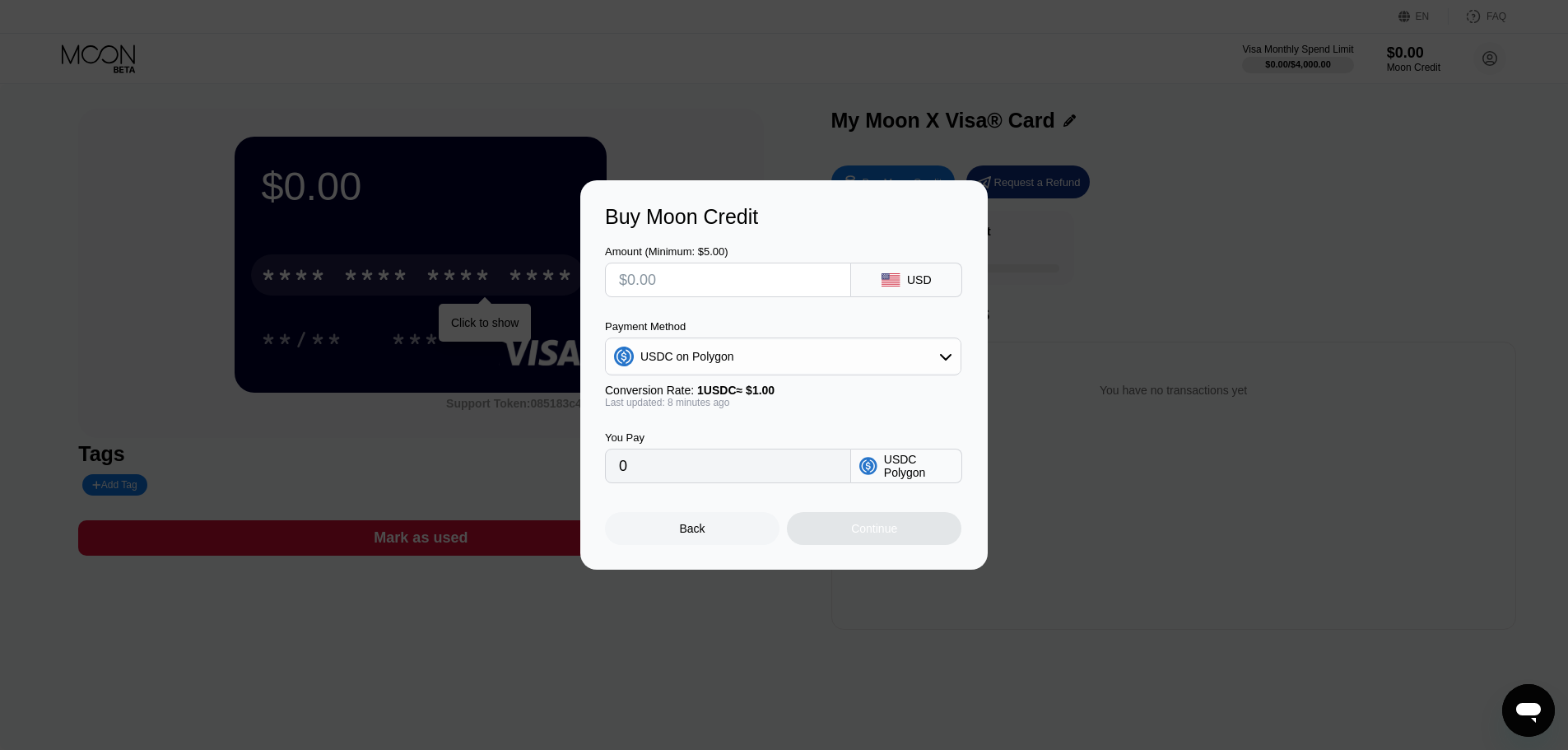
click at [750, 220] on div "Buy Moon Credit" at bounding box center [784, 217] width 358 height 24
click at [724, 285] on input "text" at bounding box center [728, 280] width 218 height 33
click at [754, 460] on input "0" at bounding box center [728, 466] width 218 height 33
click at [723, 460] on input "0" at bounding box center [728, 466] width 218 height 33
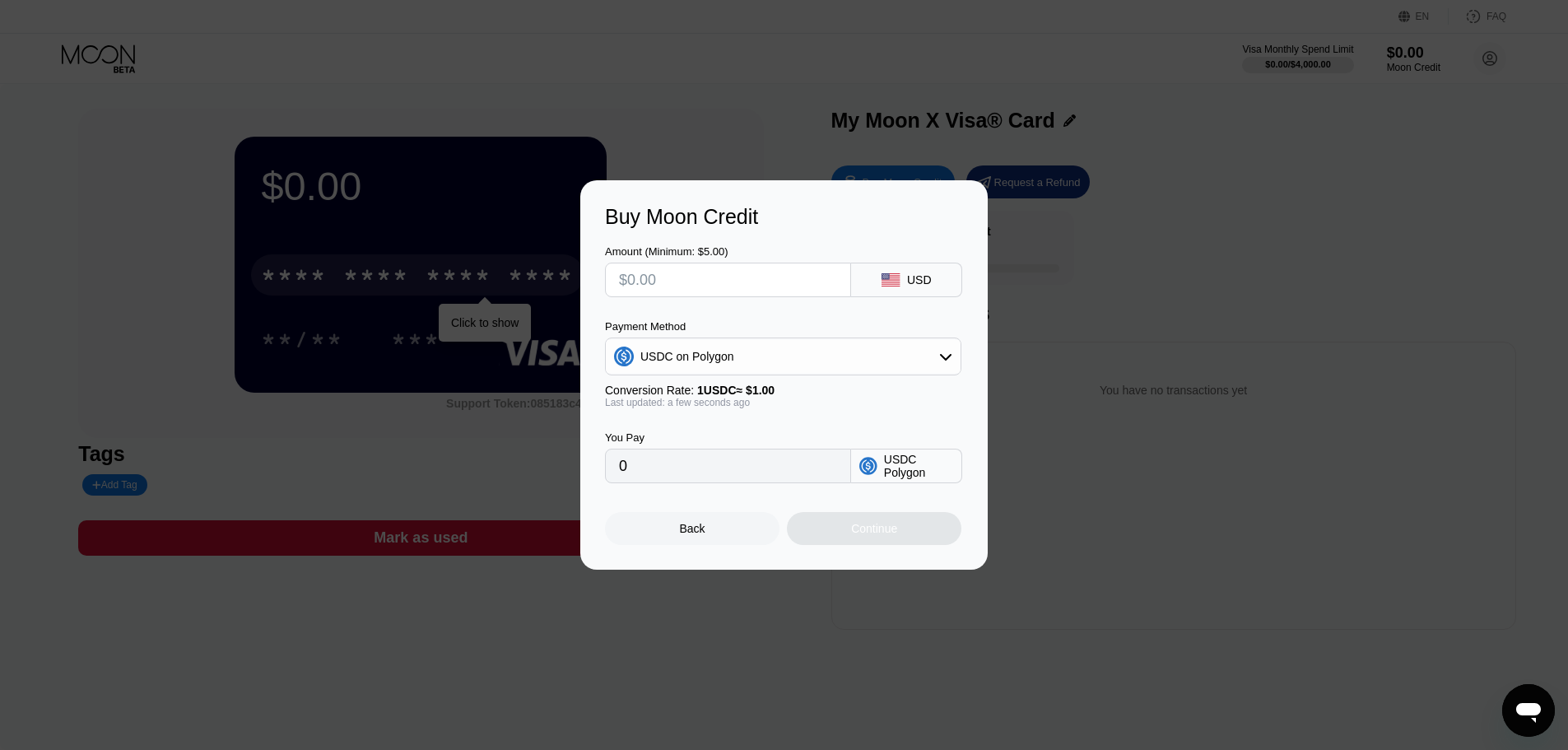
click at [912, 468] on div "USDC Polygon" at bounding box center [918, 465] width 69 height 26
click at [874, 466] on icon at bounding box center [868, 466] width 18 height 18
click at [592, 467] on div "Buy Moon Credit Amount (Minimum: $5.00) USD Payment Method USDC on Polygon Conv…" at bounding box center [784, 375] width 408 height 390
click at [620, 460] on input "0" at bounding box center [728, 466] width 218 height 33
click at [638, 370] on div "USDC on Polygon" at bounding box center [783, 357] width 354 height 33
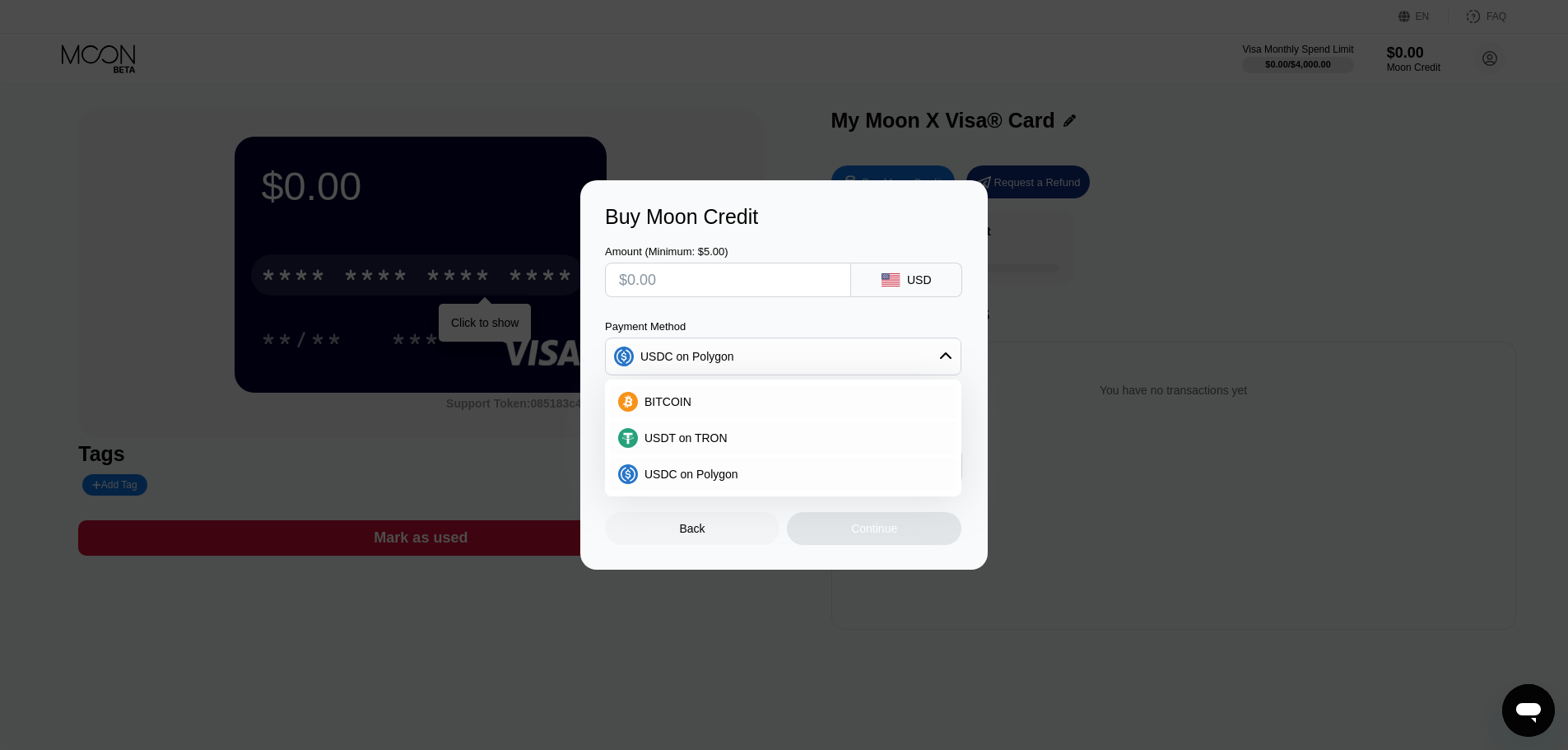
click at [658, 246] on div "Amount (Minimum: $5.00)" at bounding box center [728, 252] width 247 height 13
click at [656, 282] on input "text" at bounding box center [728, 280] width 218 height 33
type input "$100"
click at [723, 239] on div "Amount (Minimum: $5.00) $100 USD" at bounding box center [784, 263] width 358 height 68
type input "100.00000000"
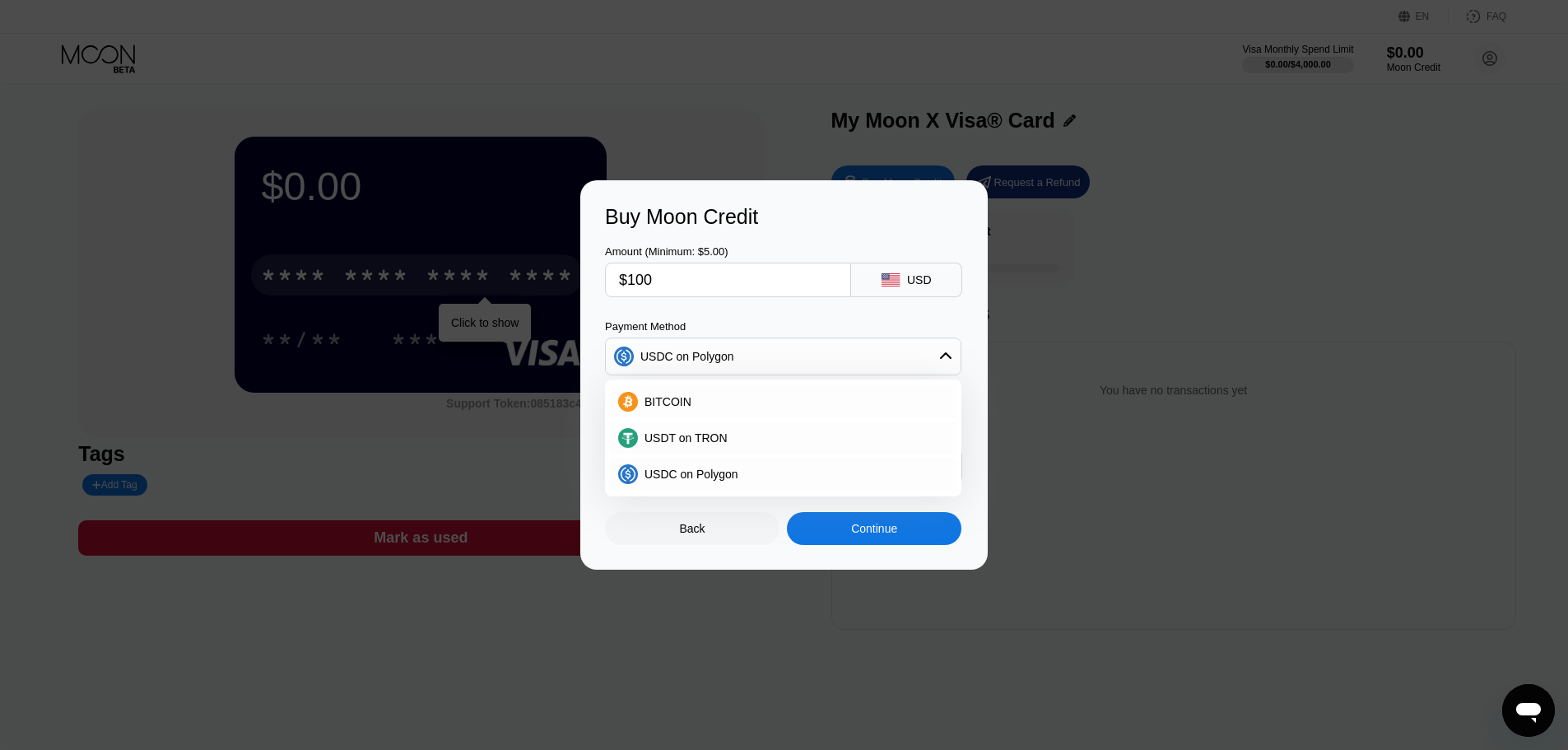
click at [717, 280] on input "$100" at bounding box center [728, 280] width 218 height 33
click at [644, 474] on div "USDC on Polygon" at bounding box center [687, 475] width 100 height 14
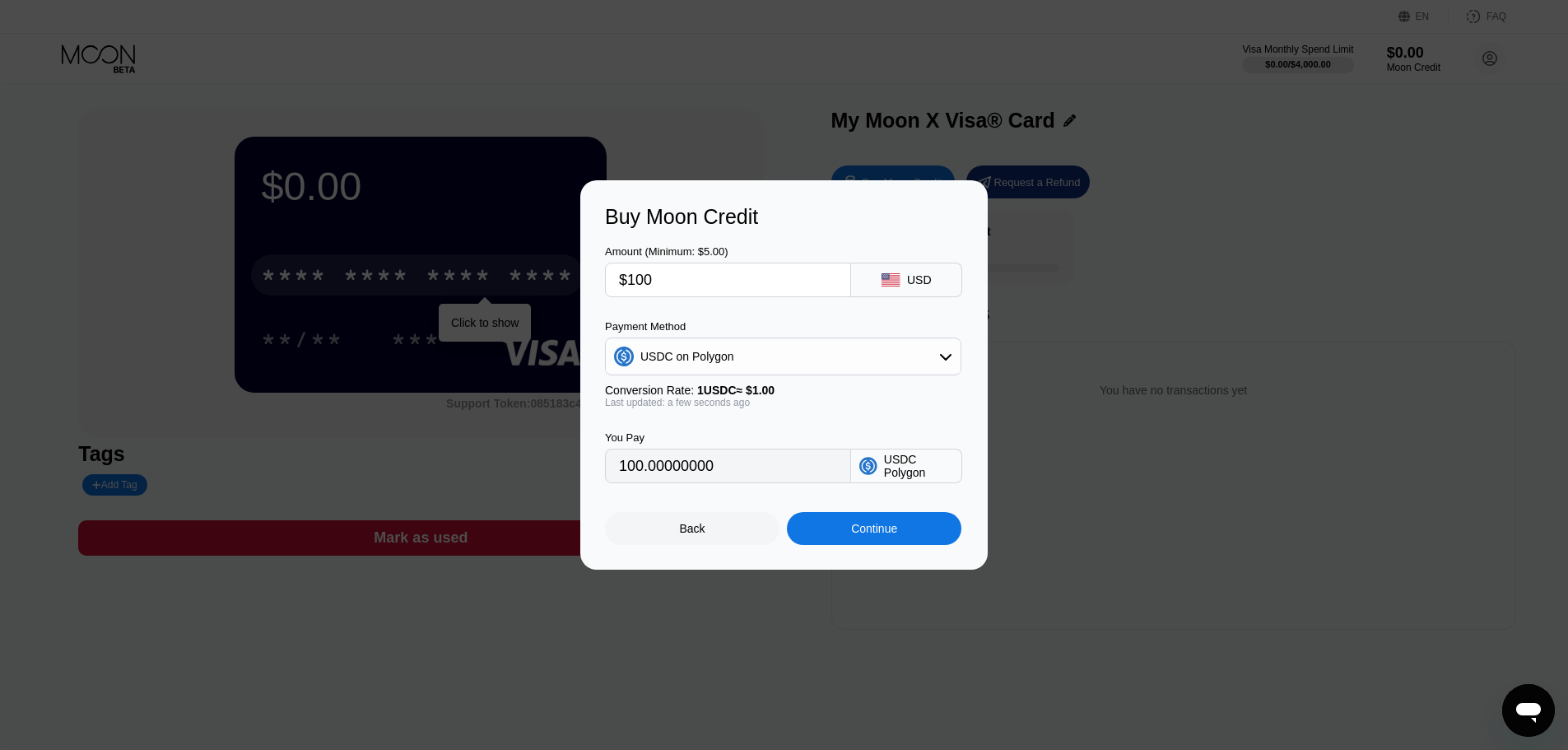
click at [750, 184] on div "Buy Moon Credit Amount (Minimum: $5.00) $100 USD Payment Method USDC on Polygon…" at bounding box center [784, 375] width 408 height 390
click at [735, 348] on div "USDC on Polygon" at bounding box center [783, 357] width 354 height 33
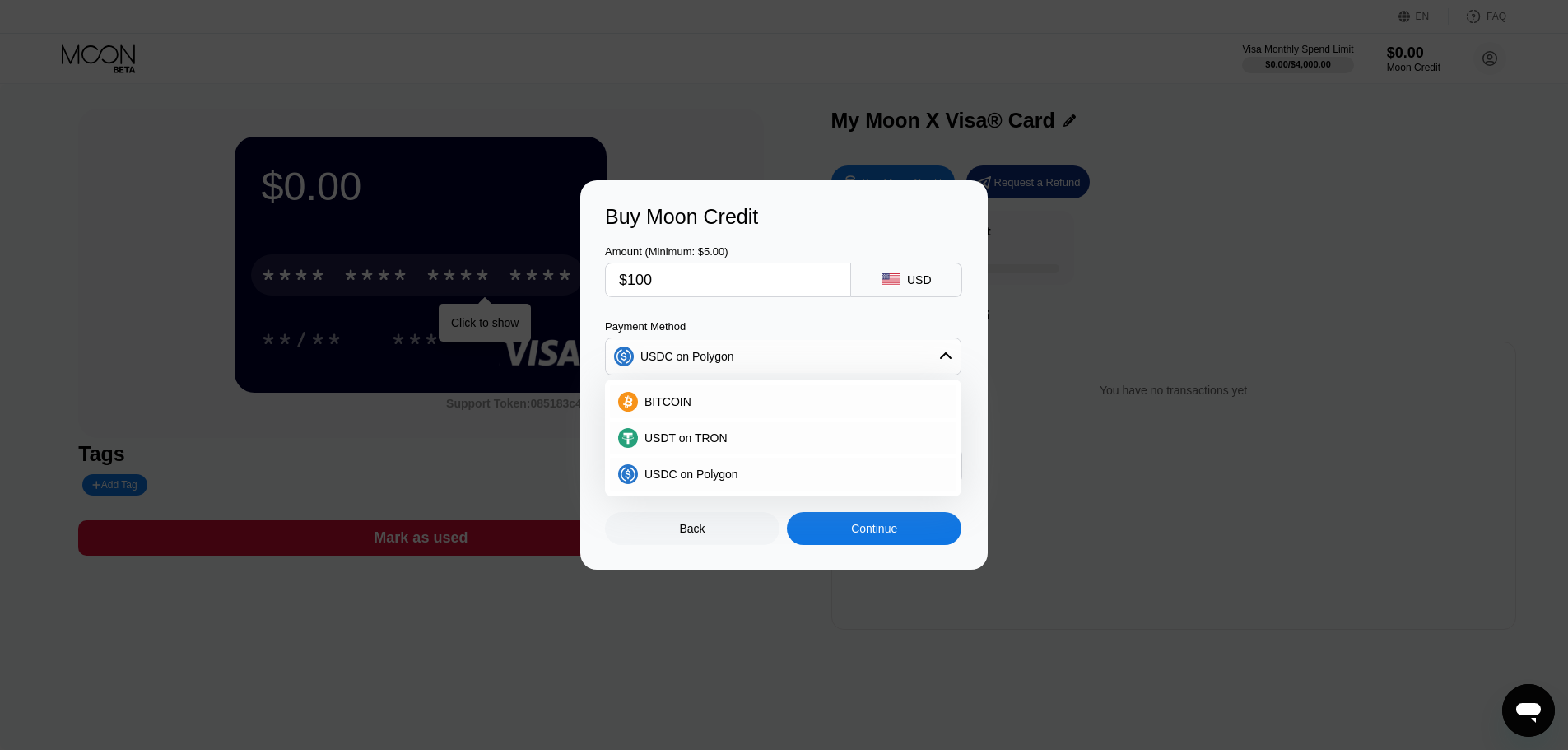
click at [772, 218] on div "Buy Moon Credit" at bounding box center [784, 217] width 358 height 24
